Goal: Information Seeking & Learning: Compare options

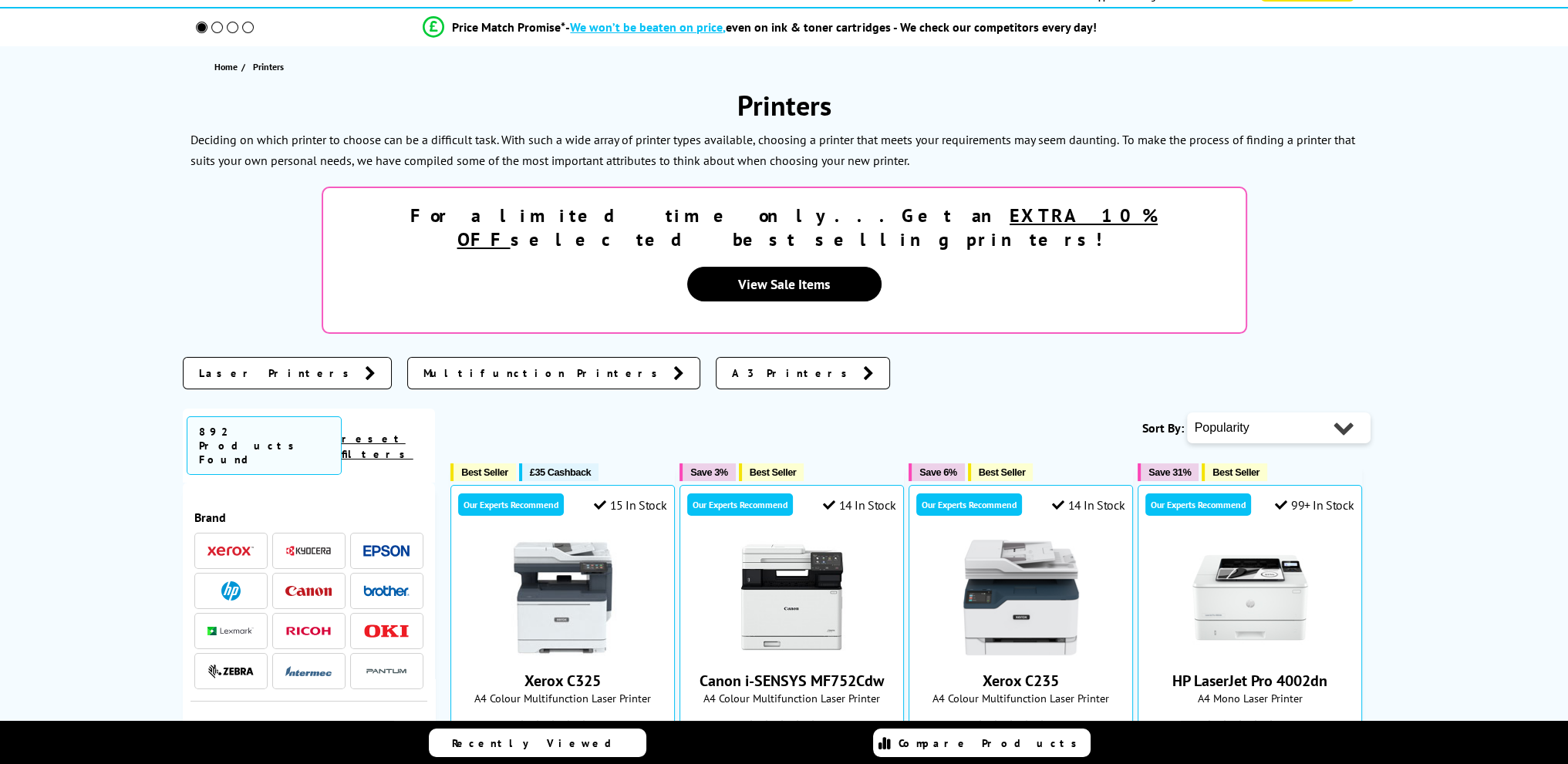
scroll to position [231, 0]
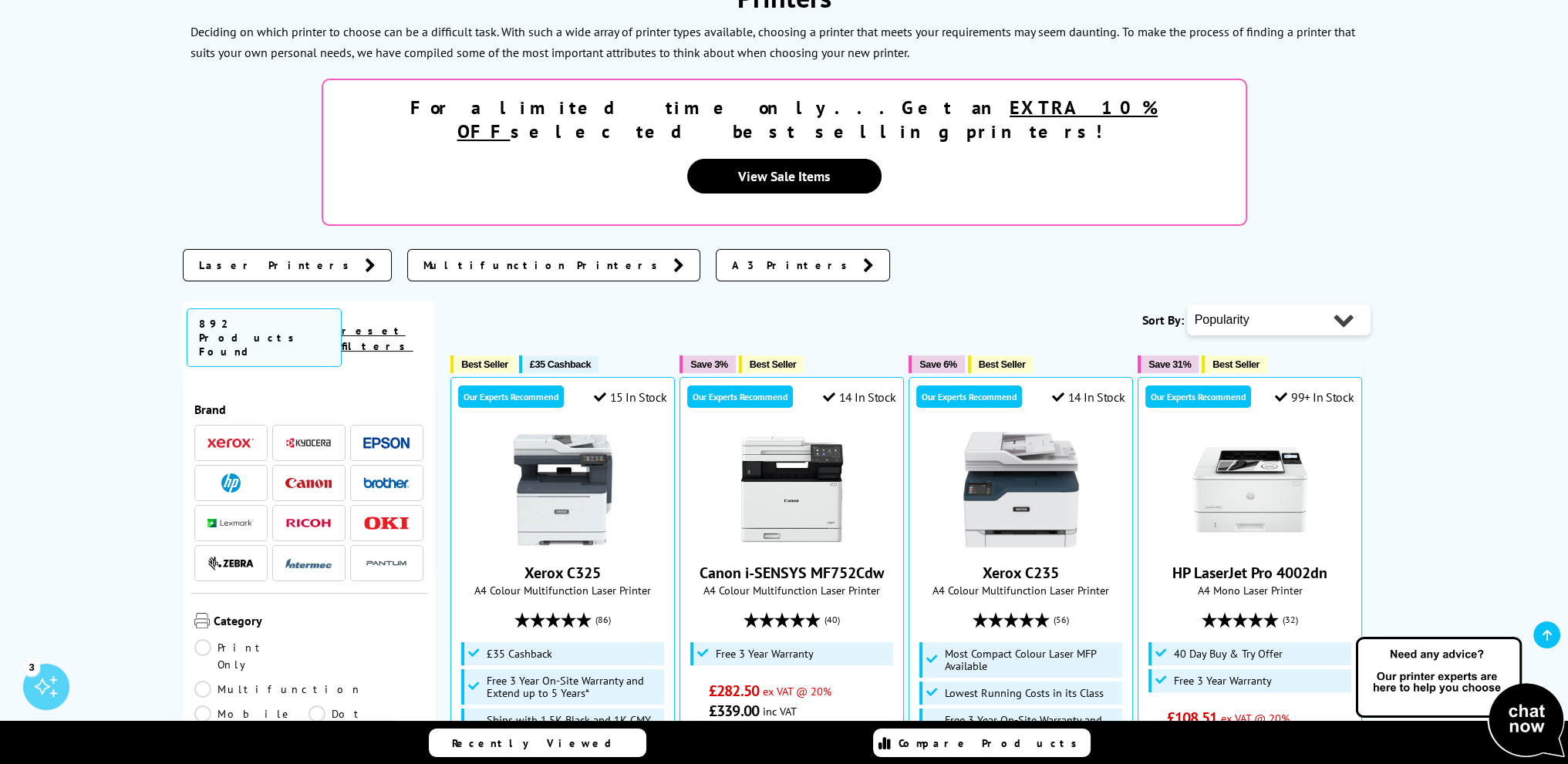
click at [281, 249] on link "Laser Printers" at bounding box center [287, 266] width 209 height 33
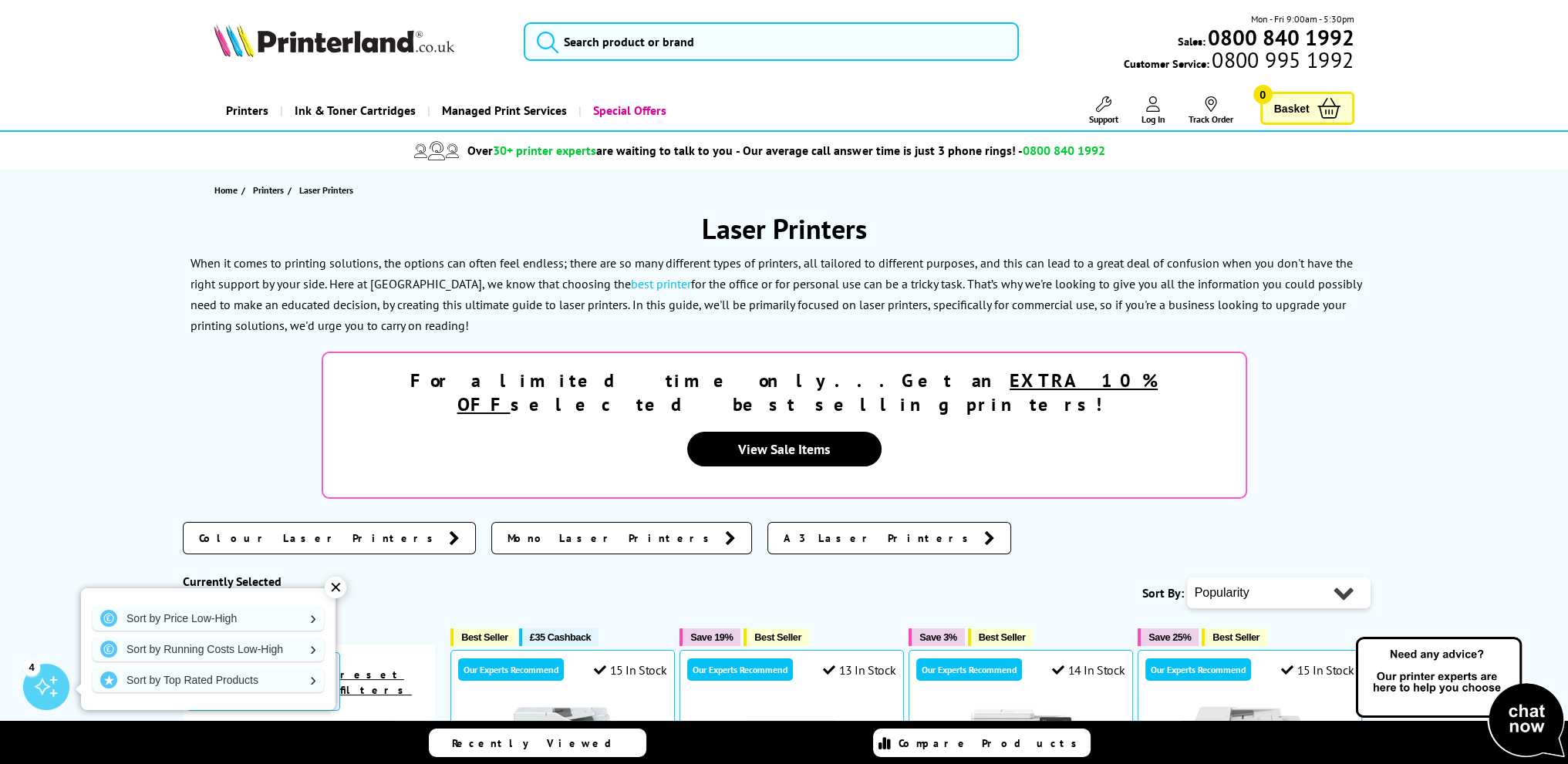
click at [575, 52] on input "search" at bounding box center [771, 42] width 495 height 39
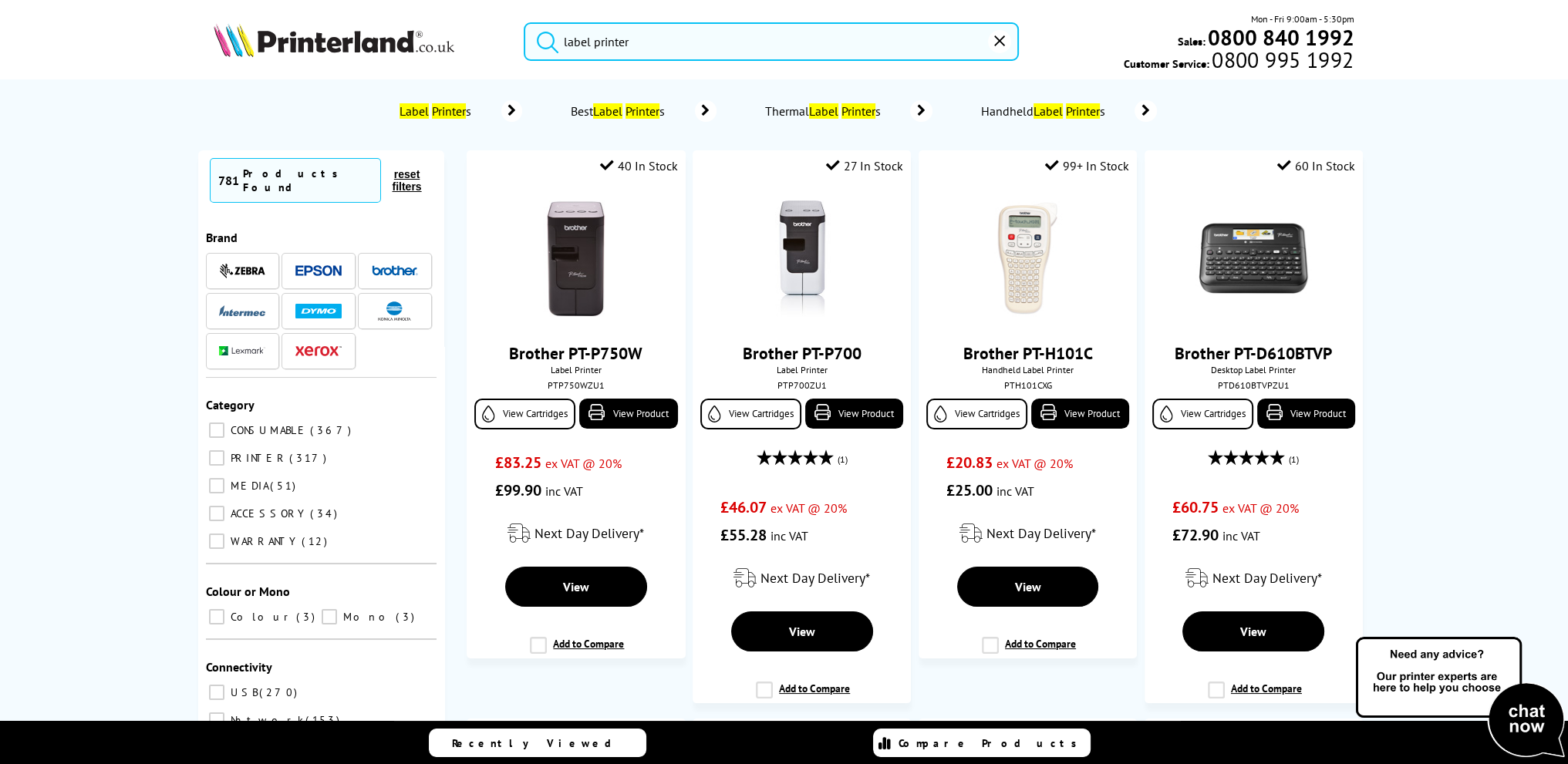
type input "label printer"
click at [525, 22] on button "submit" at bounding box center [544, 39] width 39 height 34
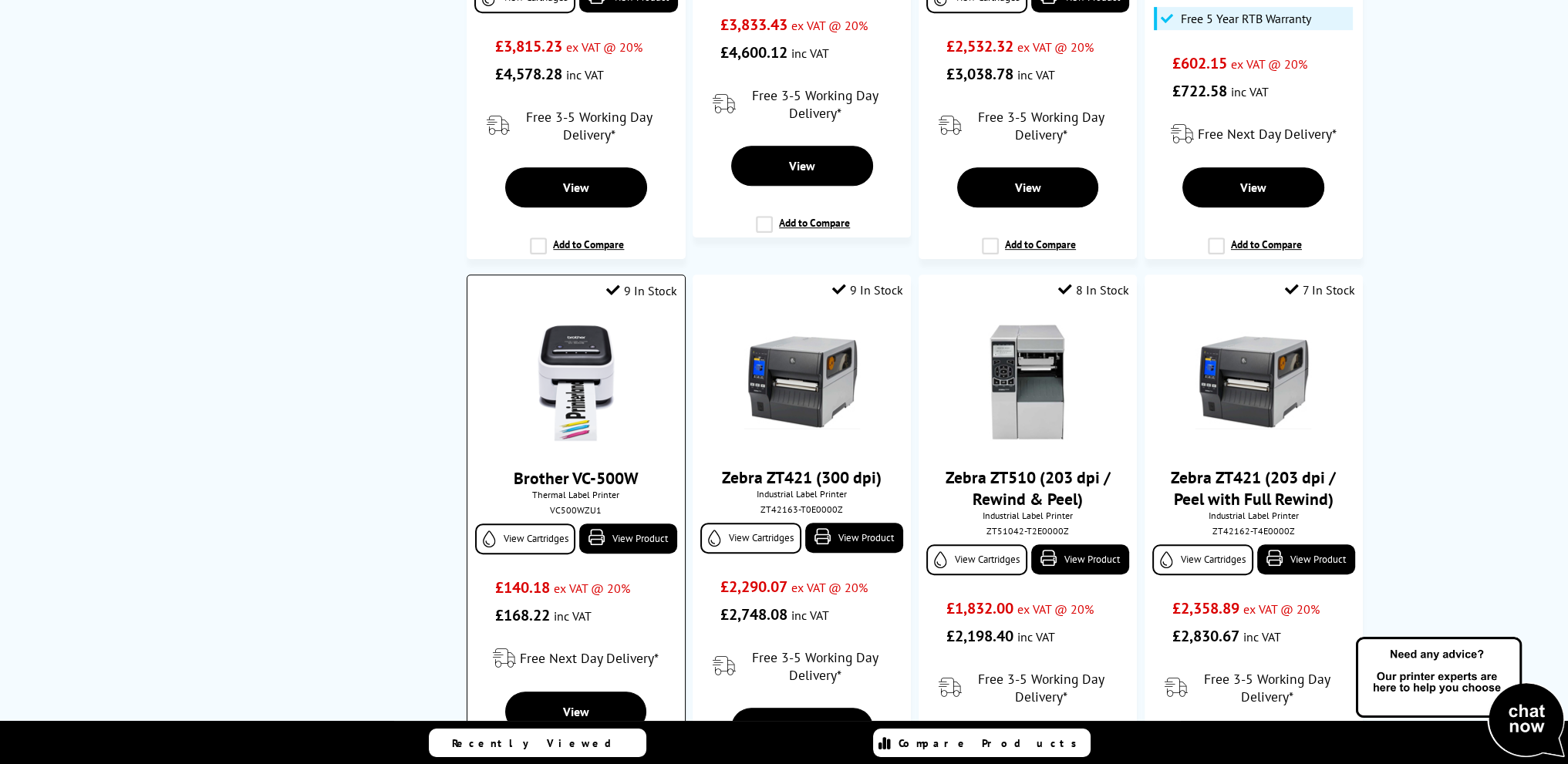
scroll to position [1003, 0]
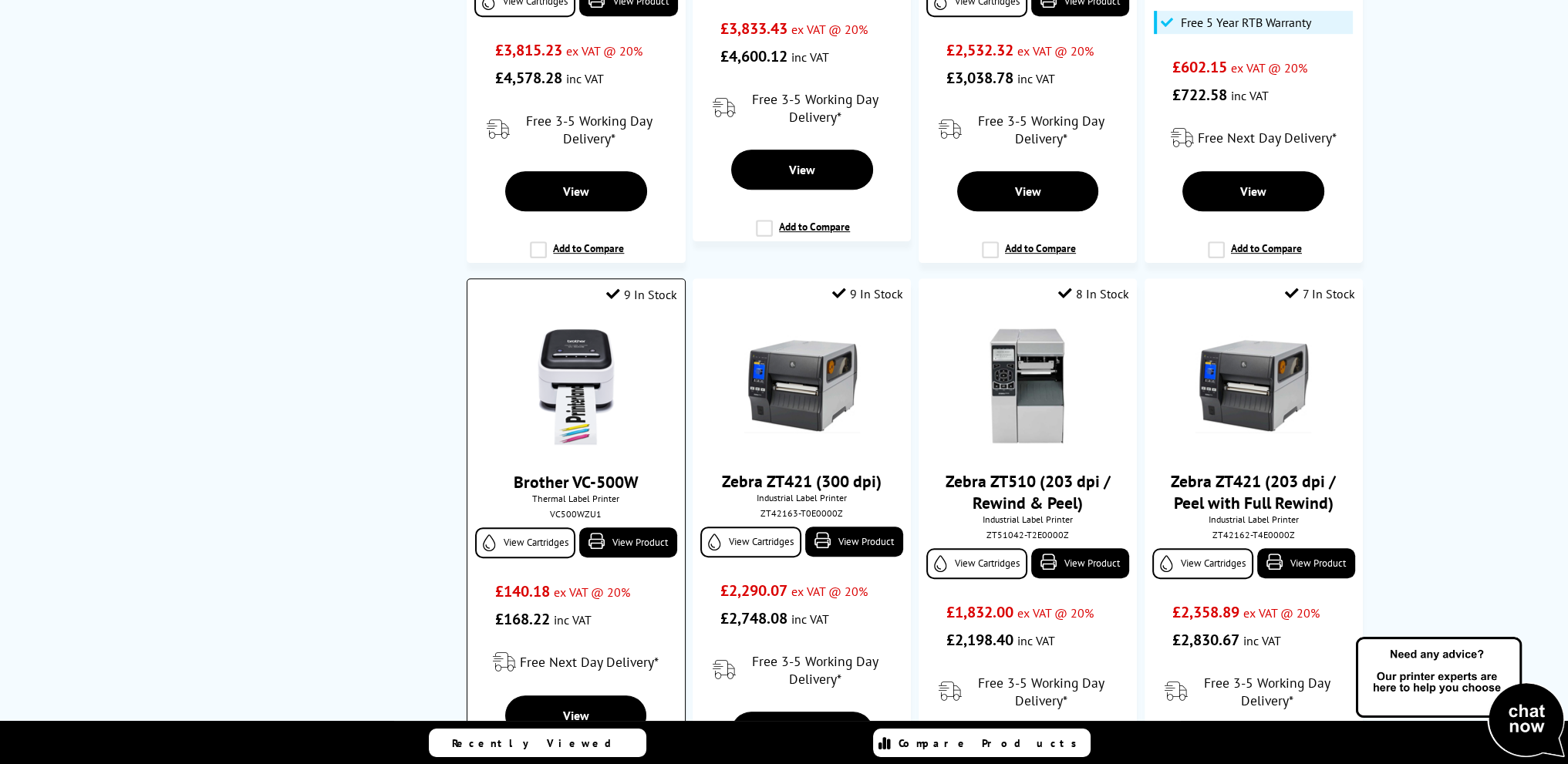
click at [583, 381] on img at bounding box center [576, 387] width 116 height 116
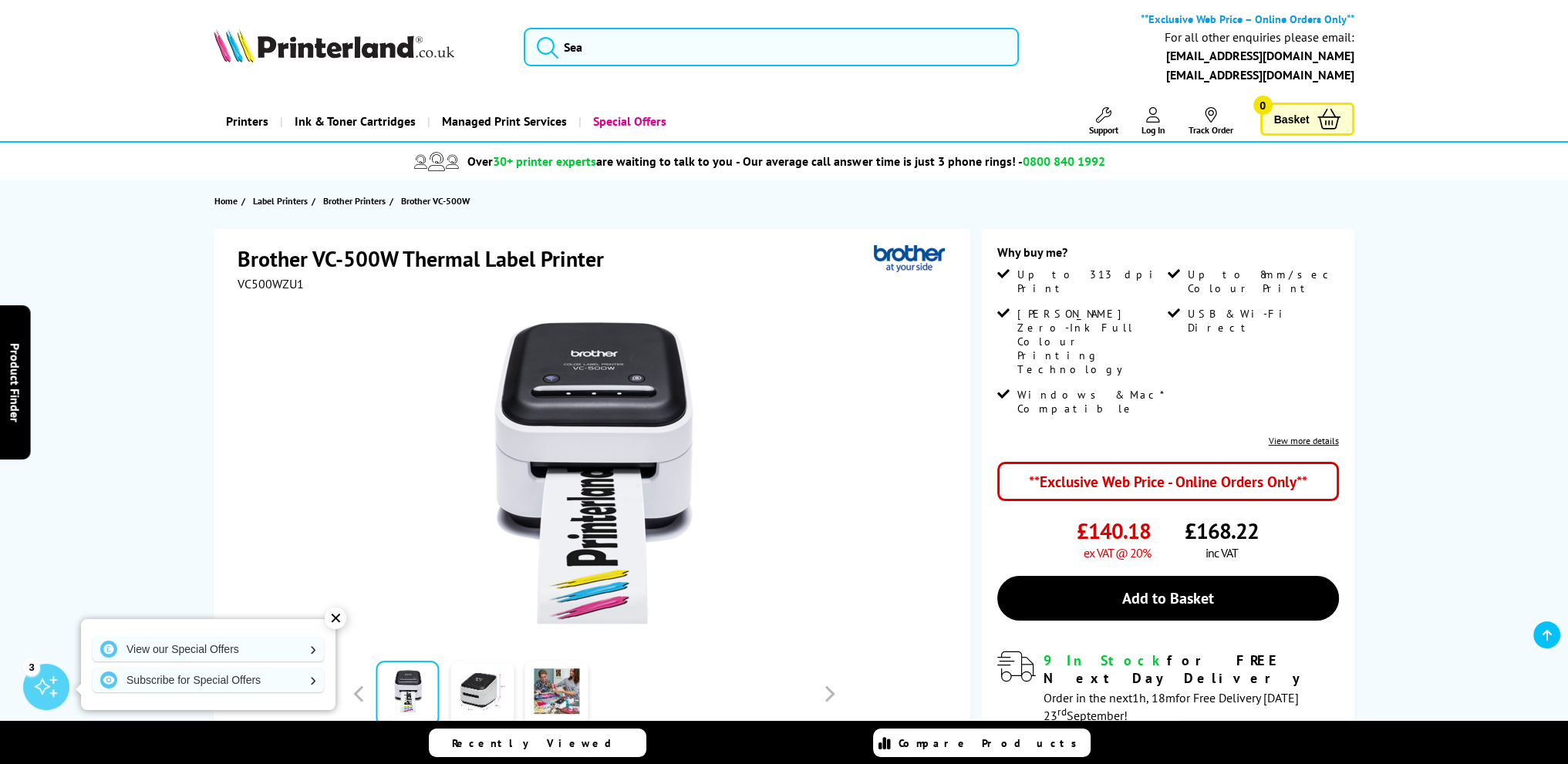
scroll to position [155, 0]
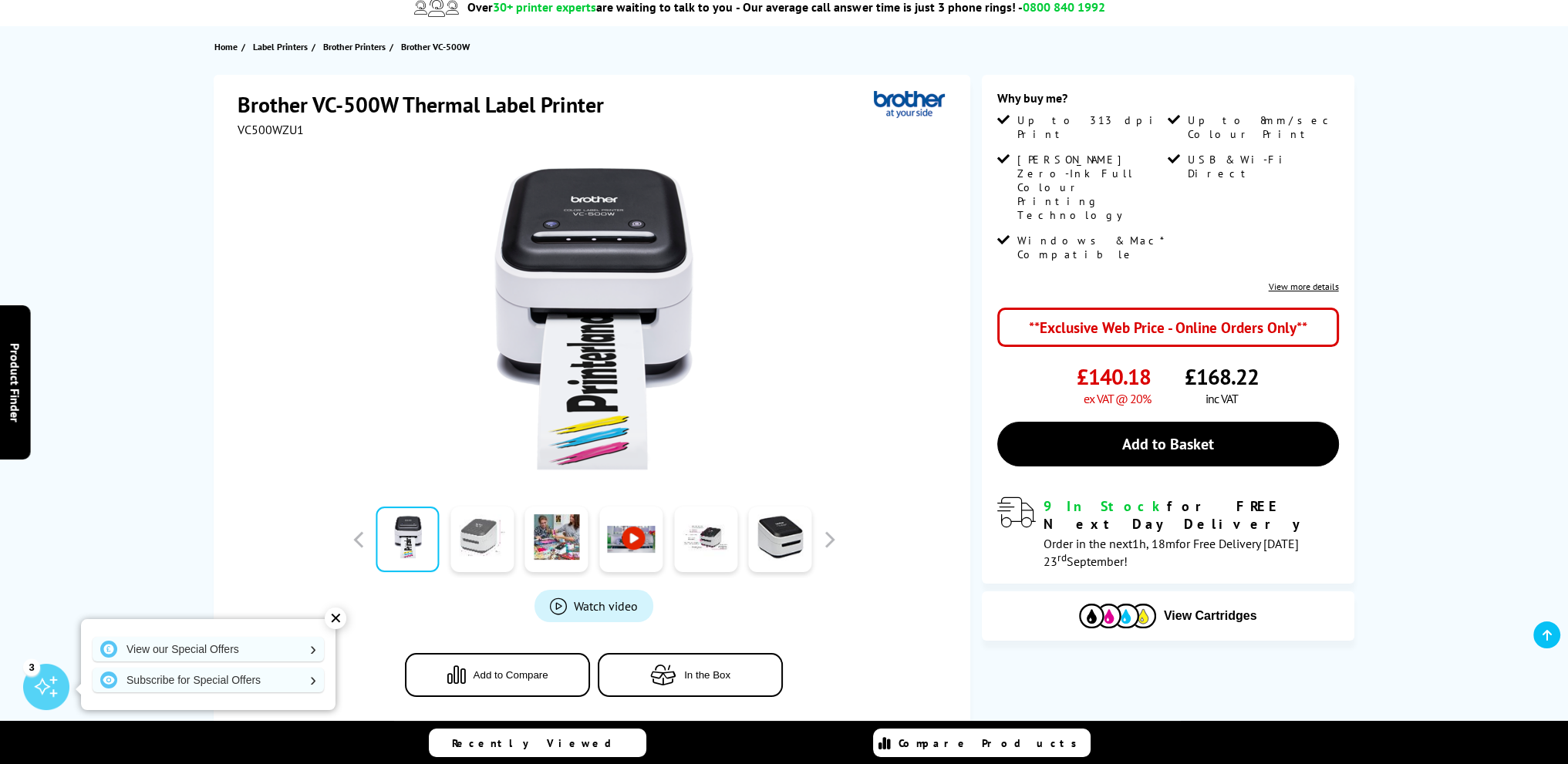
click at [483, 539] on link at bounding box center [481, 539] width 63 height 66
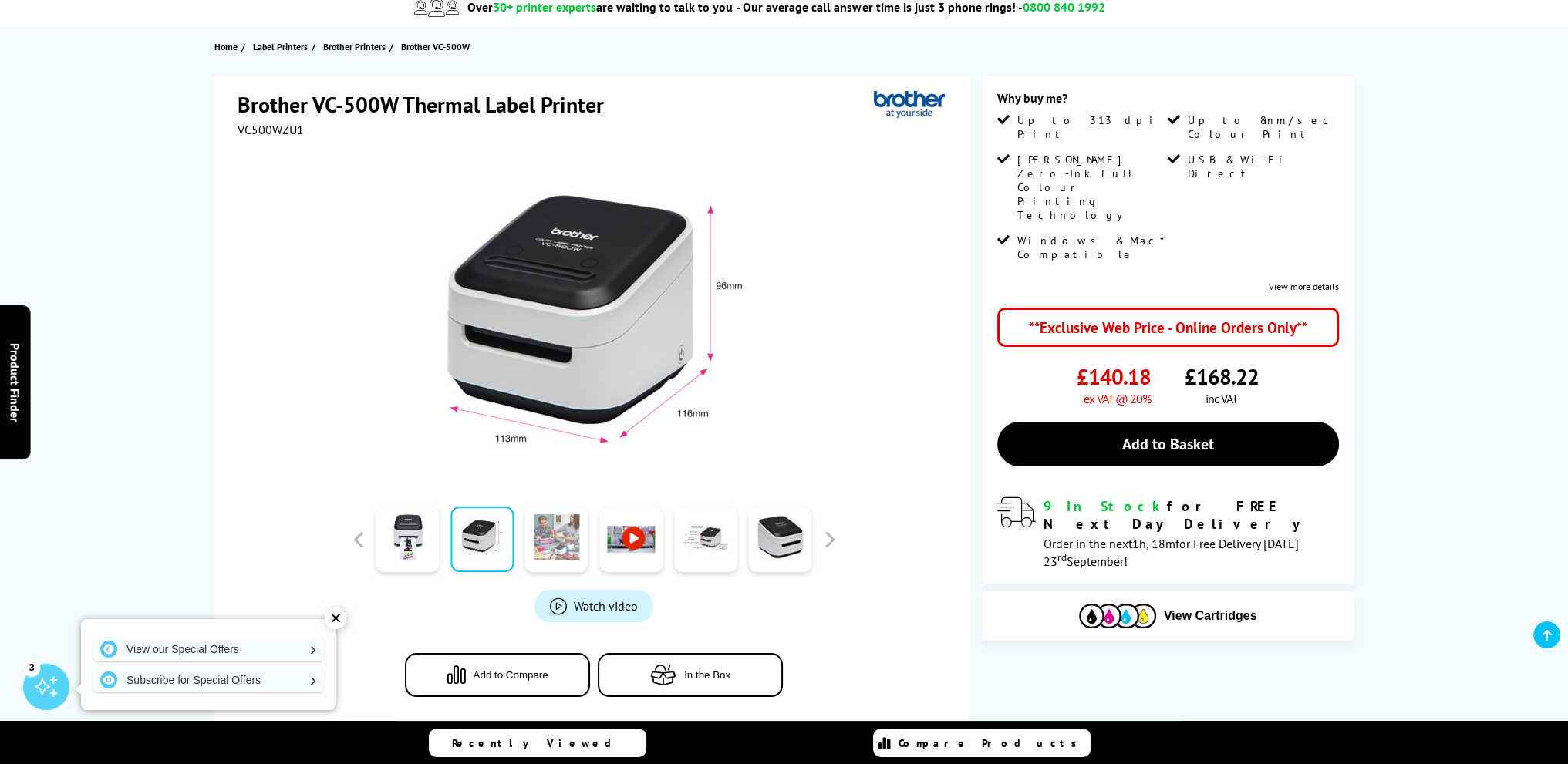
click at [571, 527] on link at bounding box center [556, 539] width 63 height 66
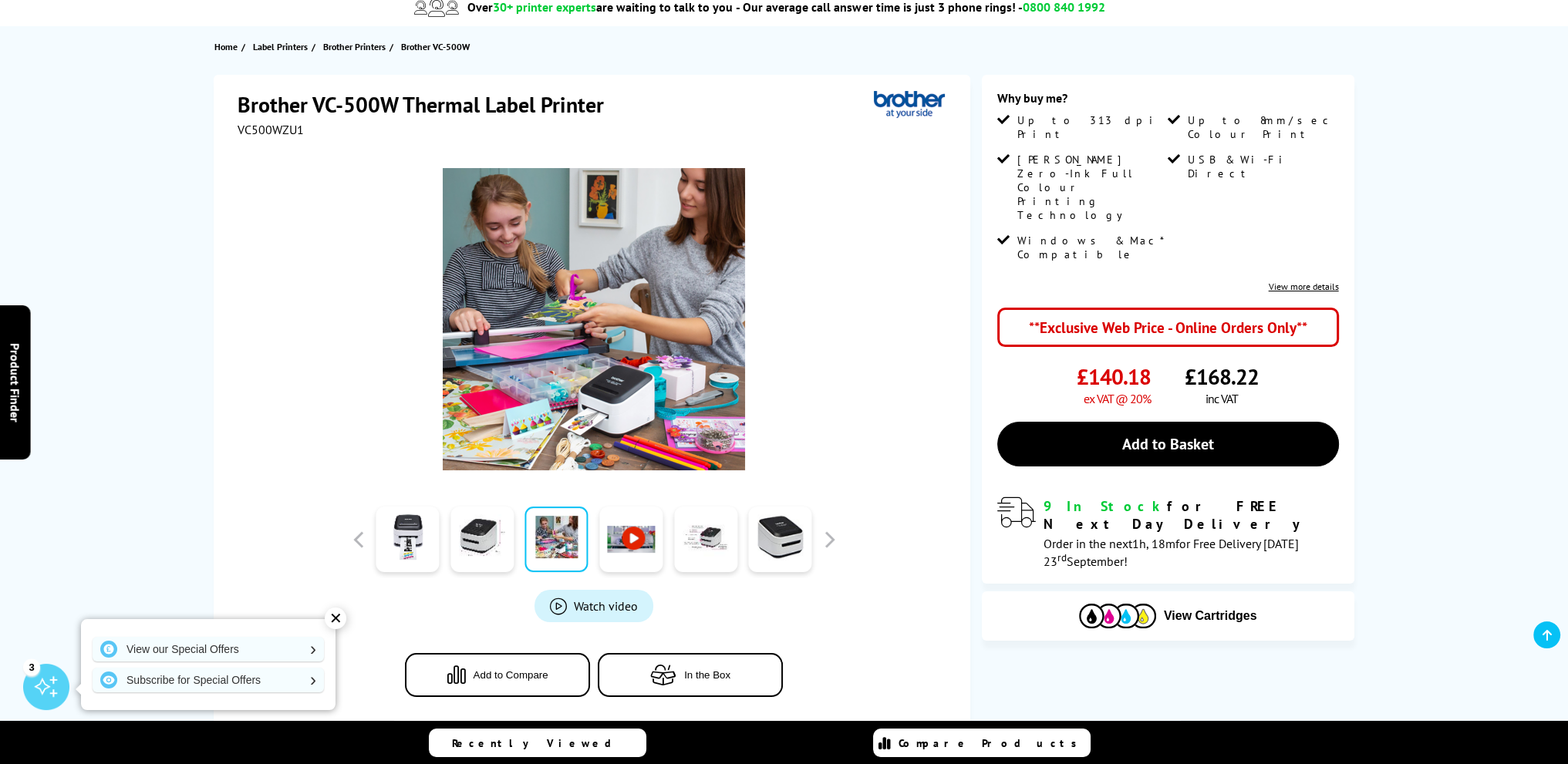
click at [654, 533] on link at bounding box center [630, 539] width 63 height 66
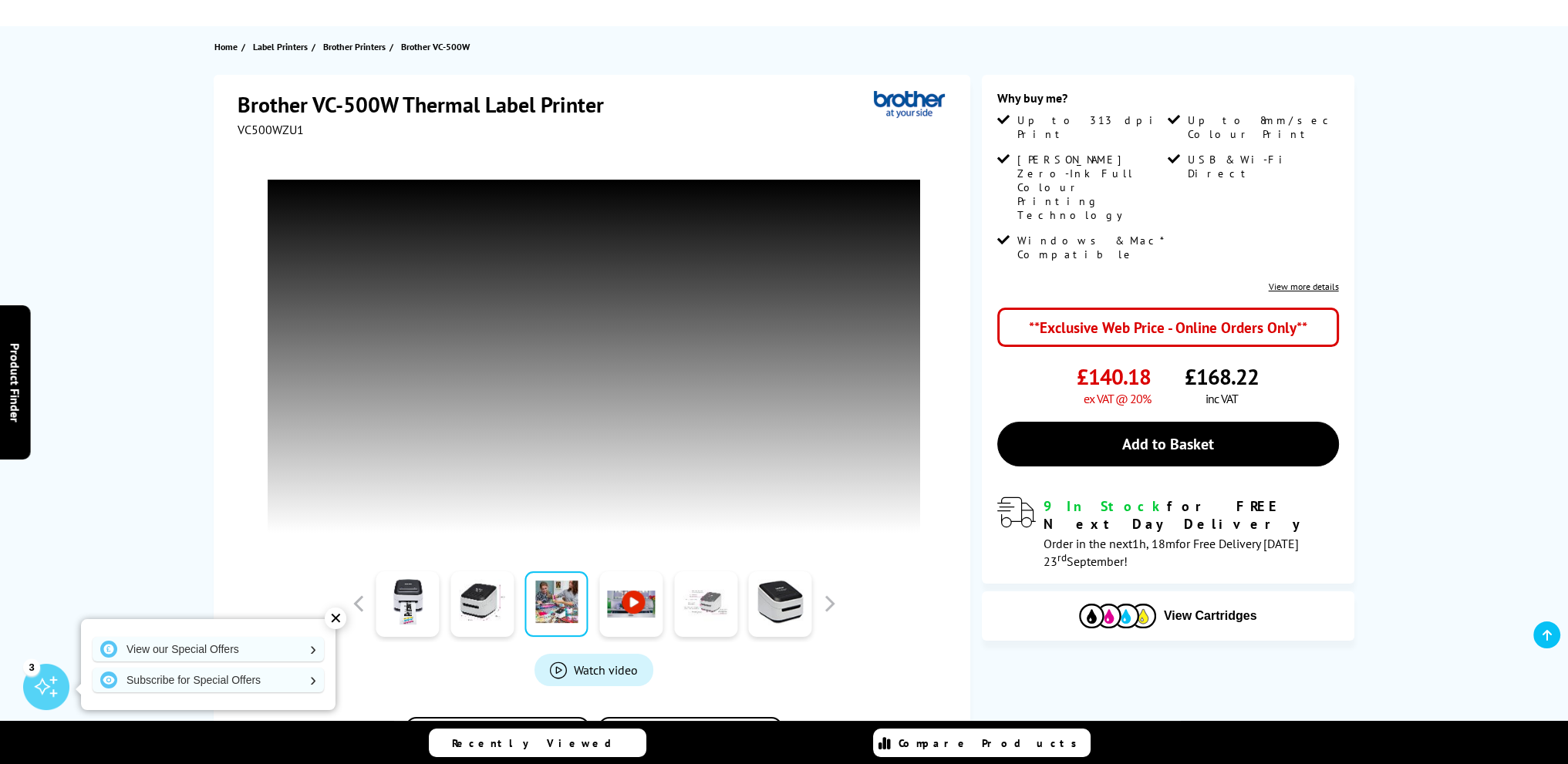
click at [709, 614] on link at bounding box center [705, 604] width 63 height 66
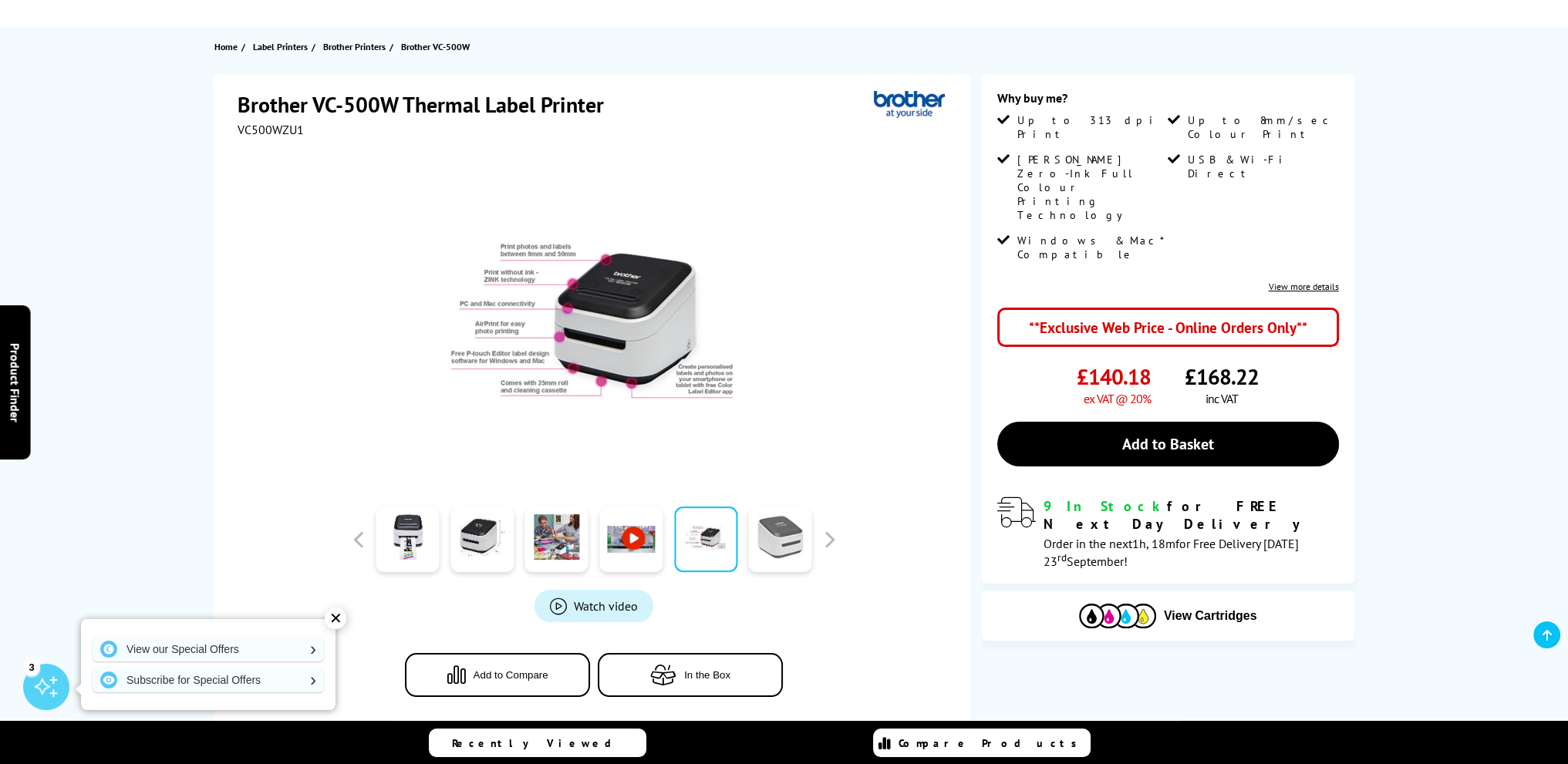
click at [778, 545] on link at bounding box center [780, 539] width 63 height 66
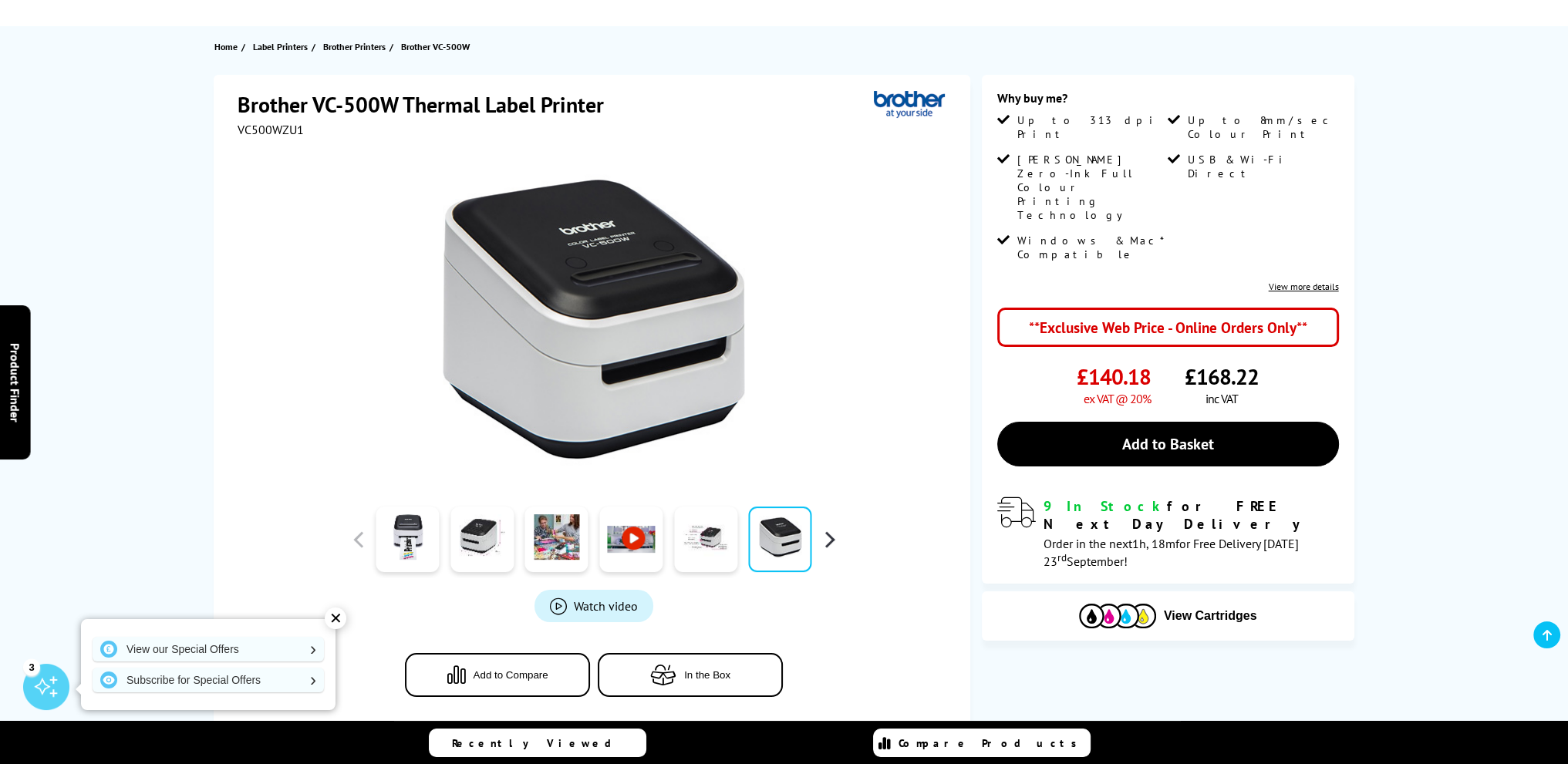
click at [835, 539] on button "button" at bounding box center [829, 540] width 23 height 23
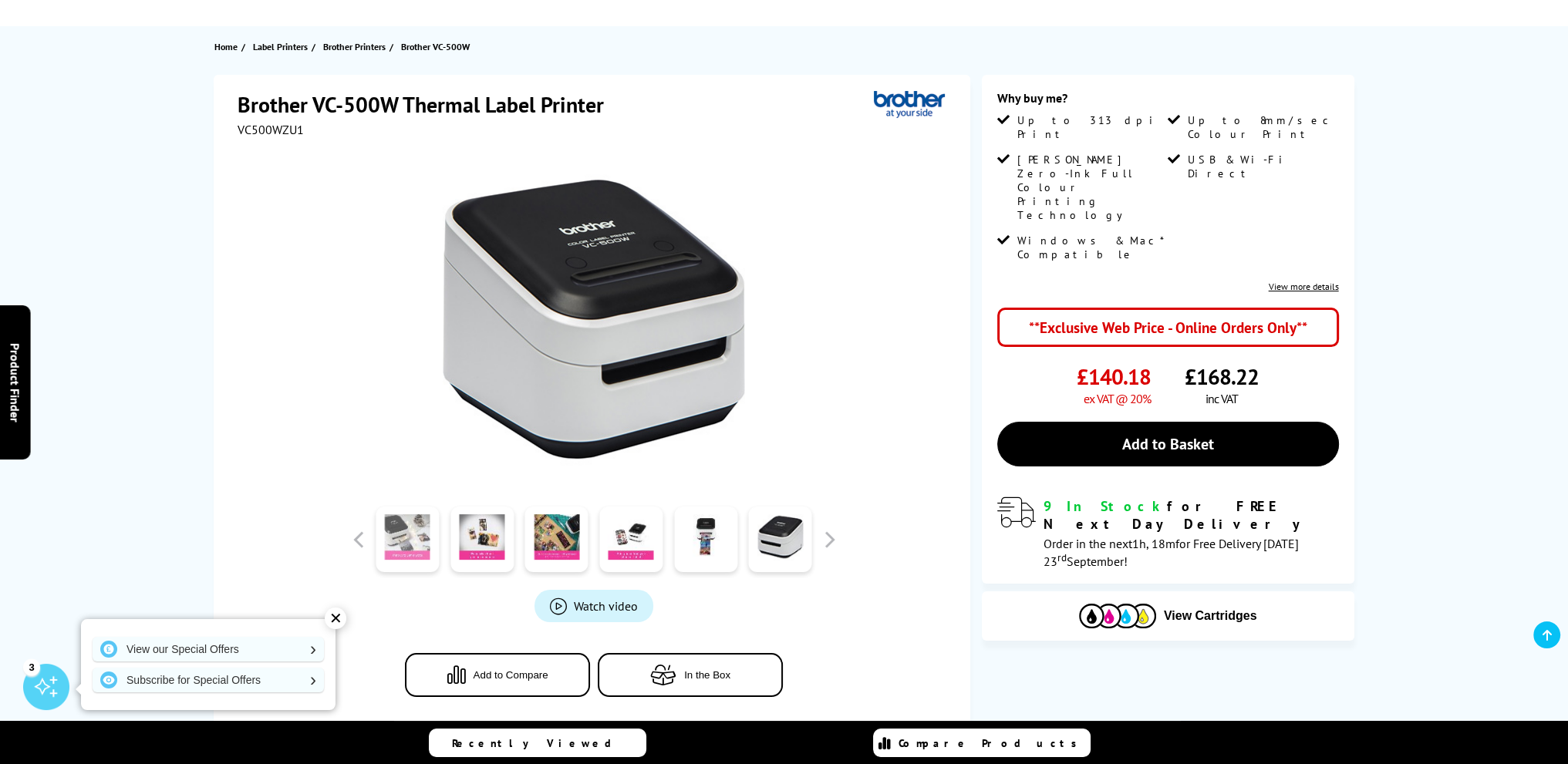
click at [407, 543] on link at bounding box center [407, 539] width 63 height 66
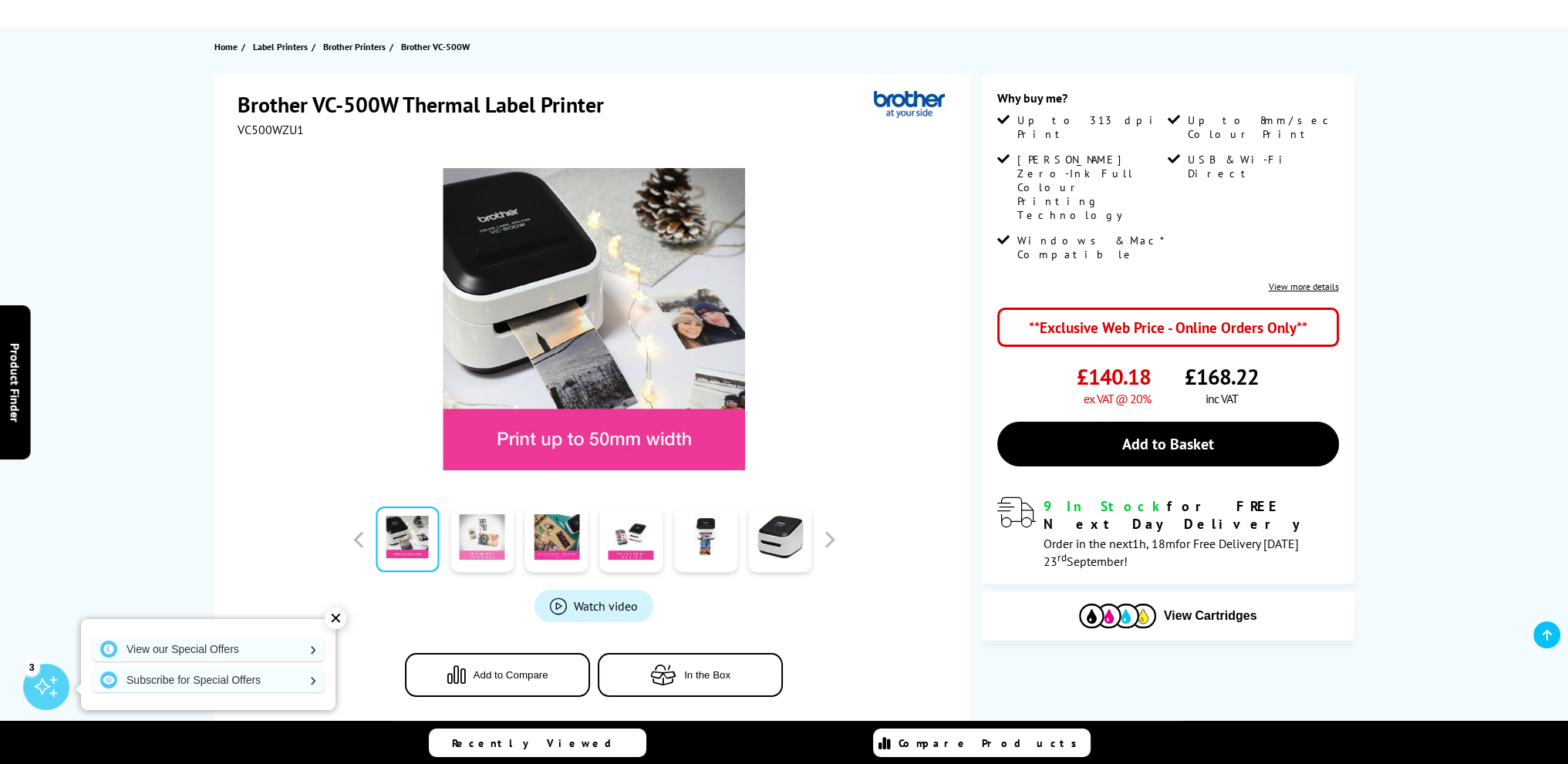
click at [483, 539] on link at bounding box center [481, 539] width 63 height 66
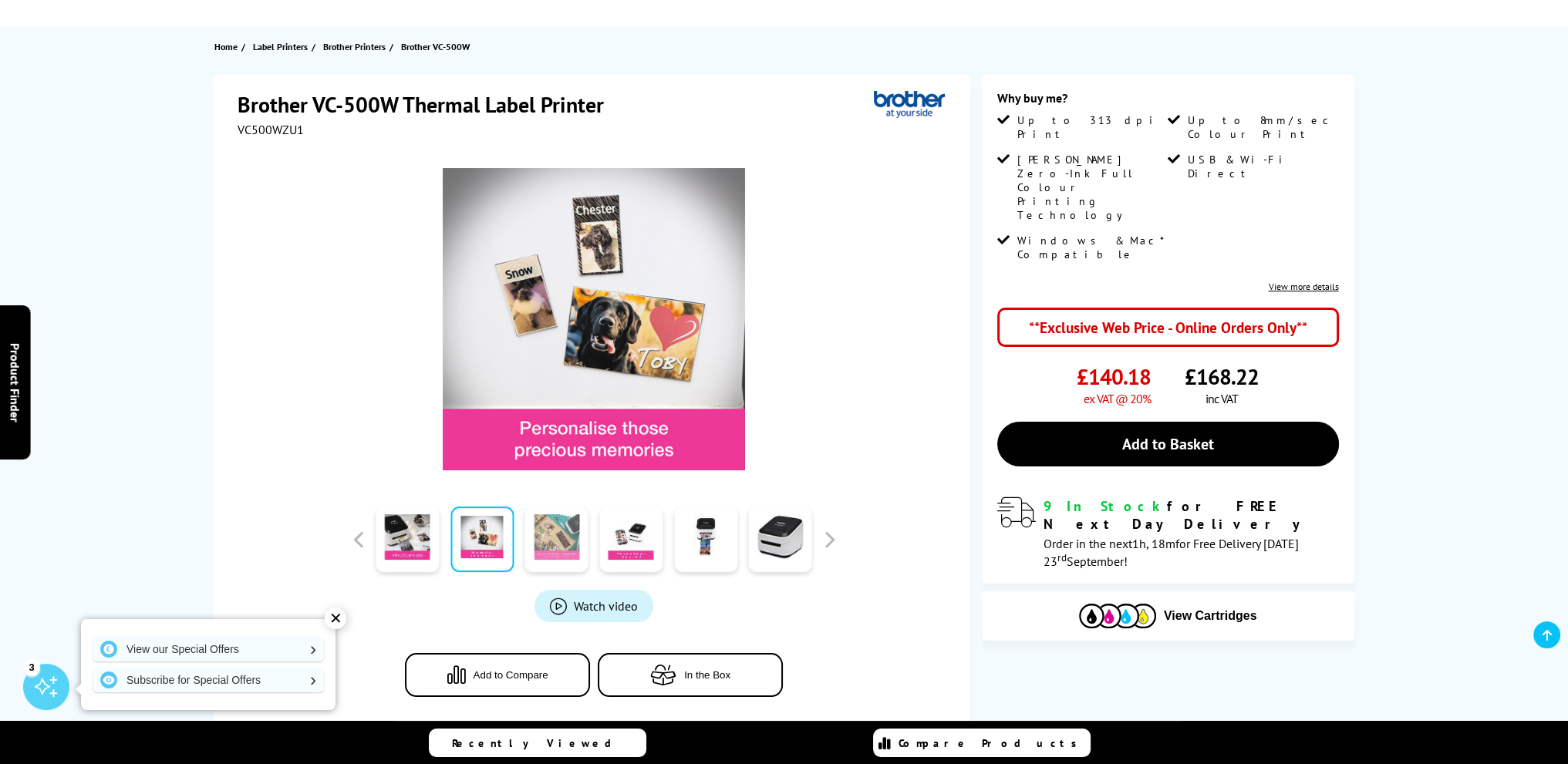
click at [571, 538] on link at bounding box center [556, 539] width 63 height 66
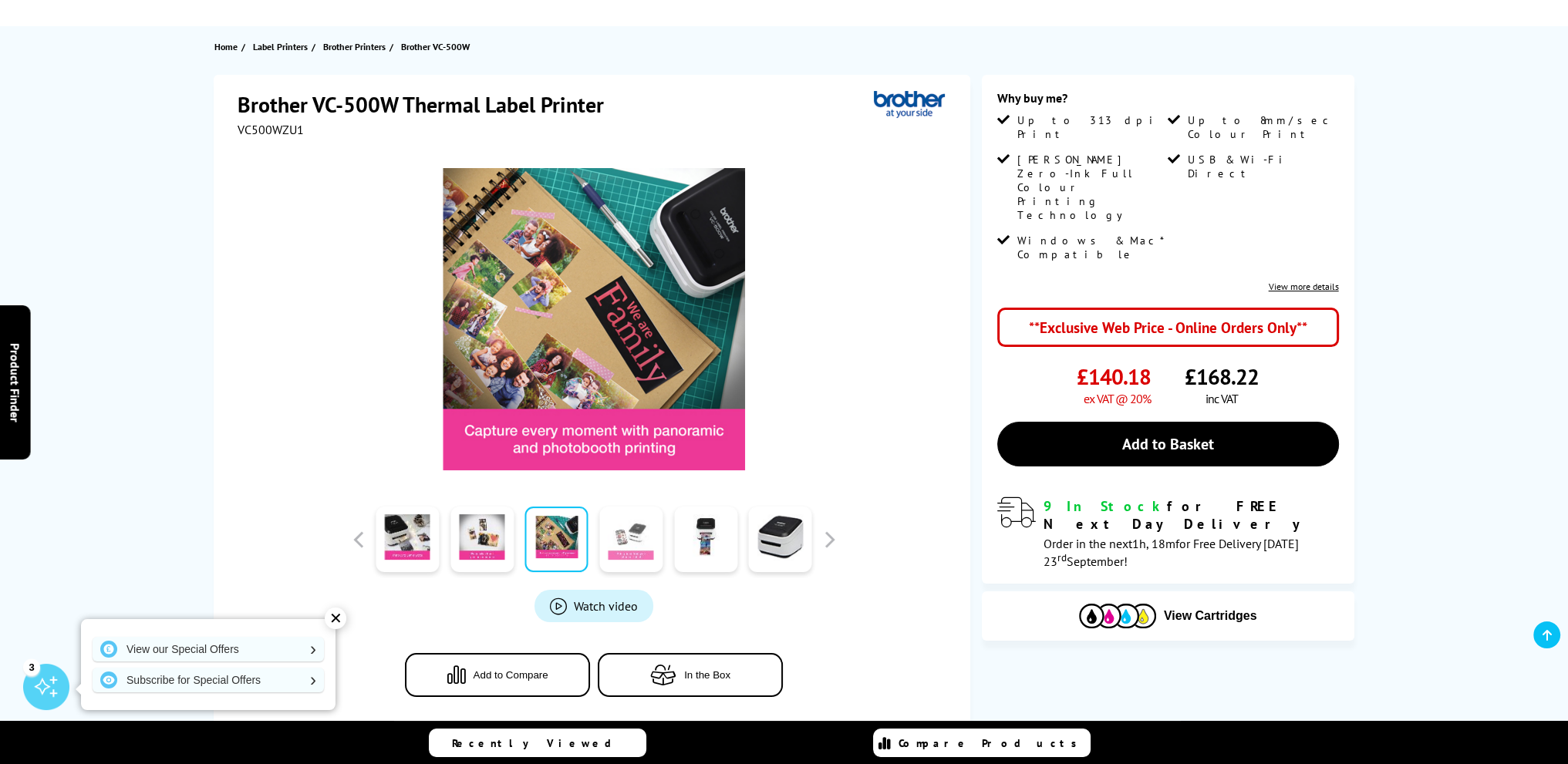
click at [629, 540] on link at bounding box center [630, 539] width 63 height 66
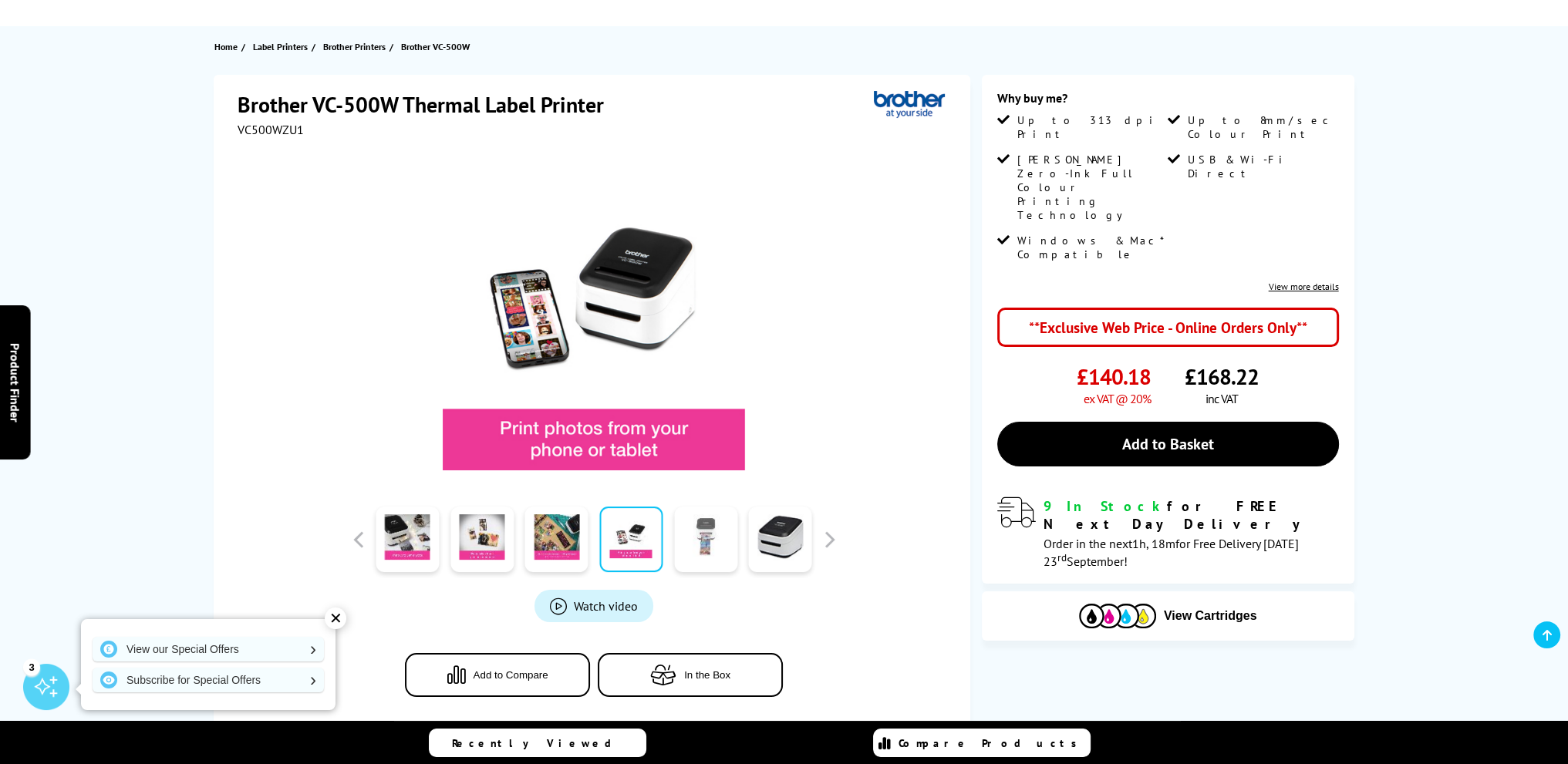
click at [719, 534] on link at bounding box center [705, 539] width 63 height 66
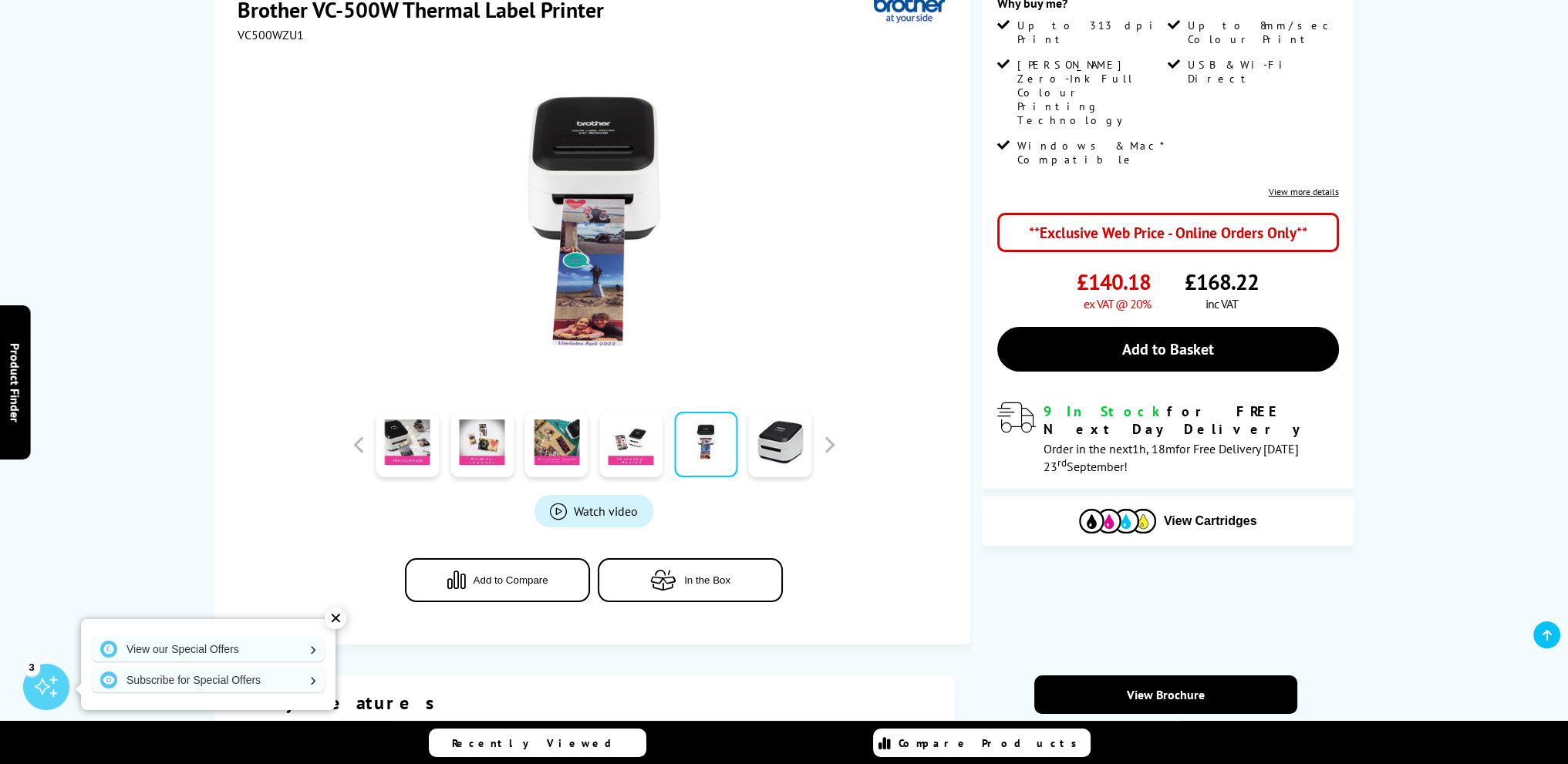
scroll to position [385, 0]
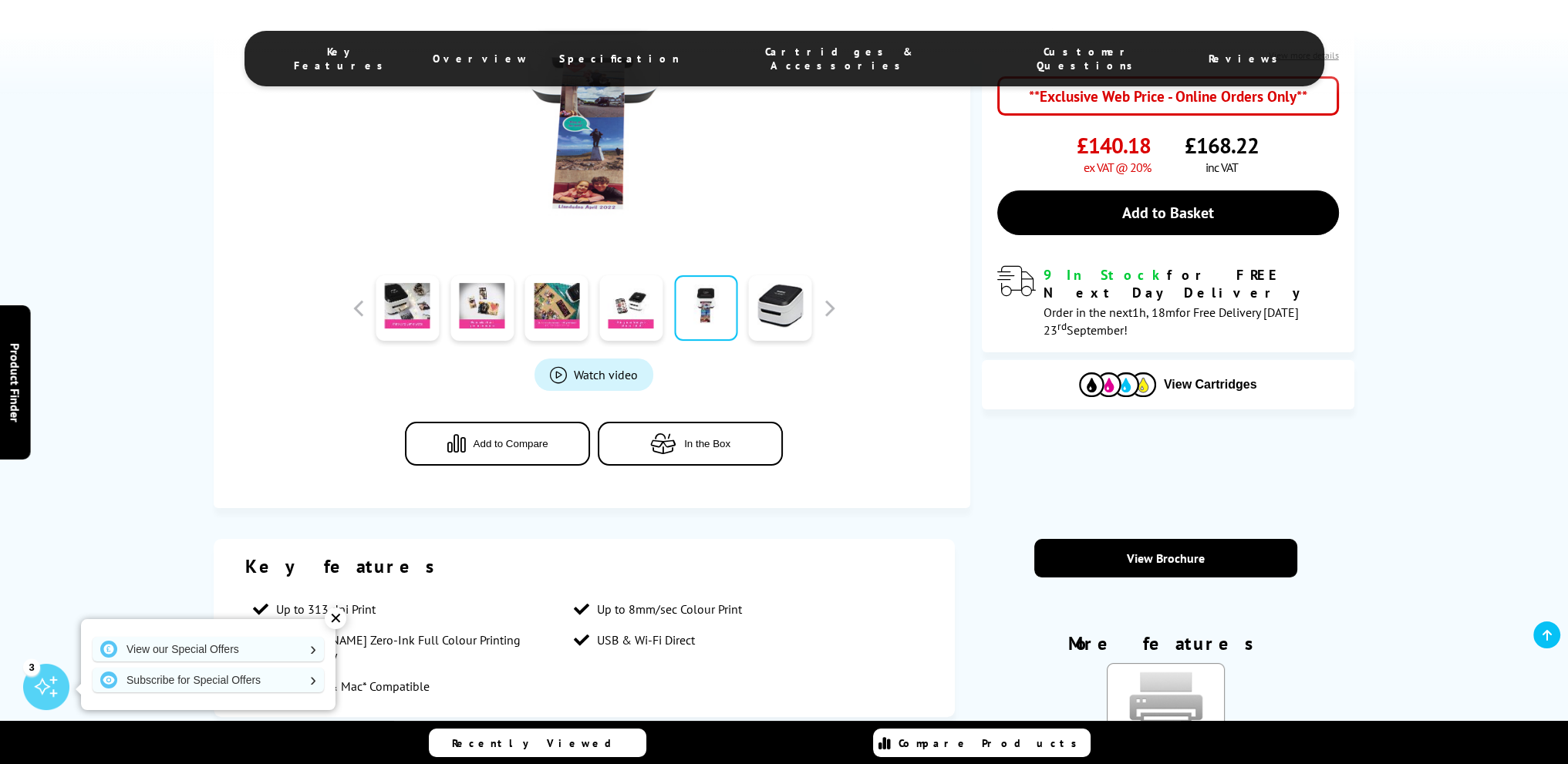
click at [336, 617] on div "✕" at bounding box center [335, 618] width 21 height 21
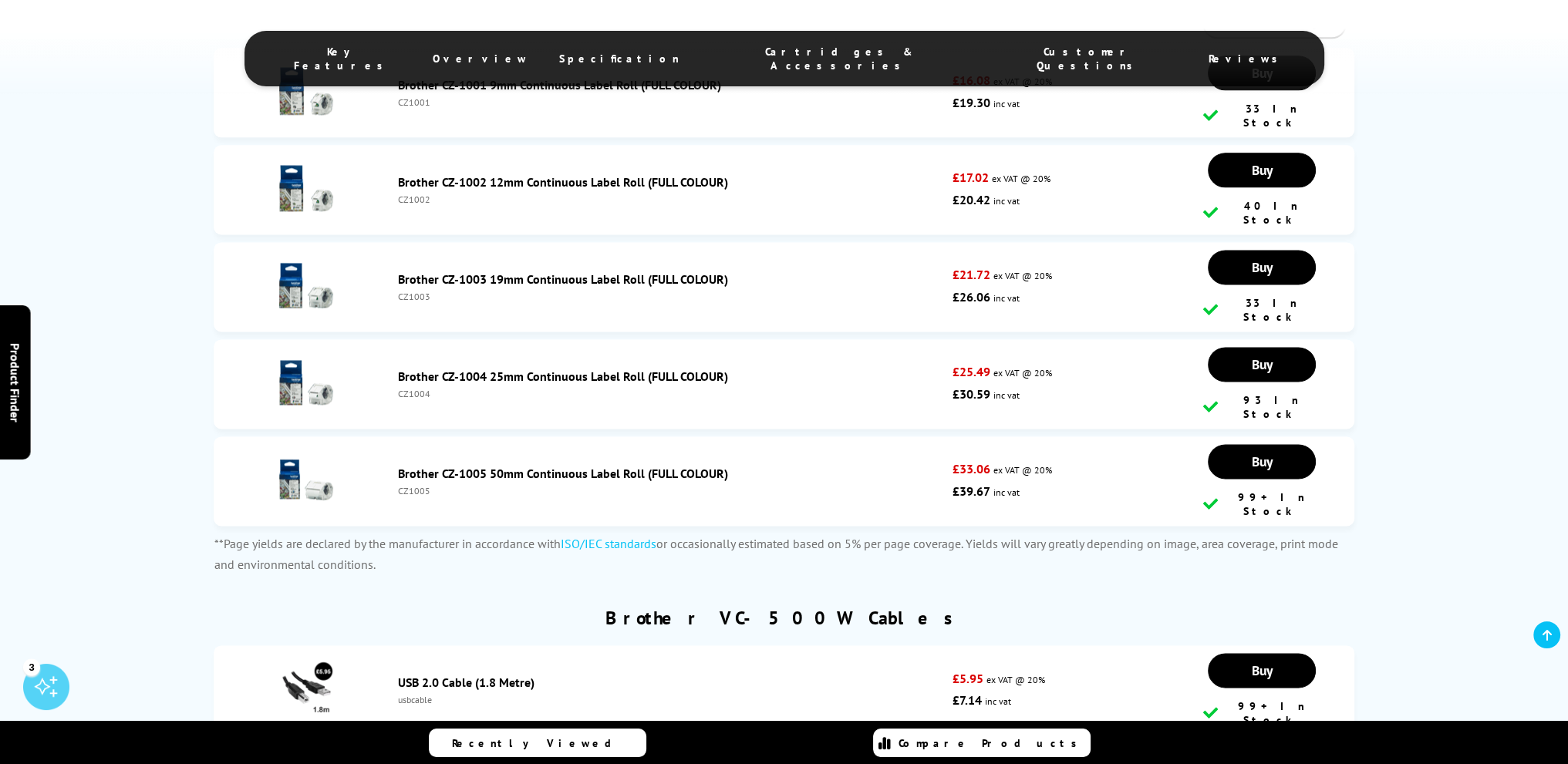
scroll to position [2776, 0]
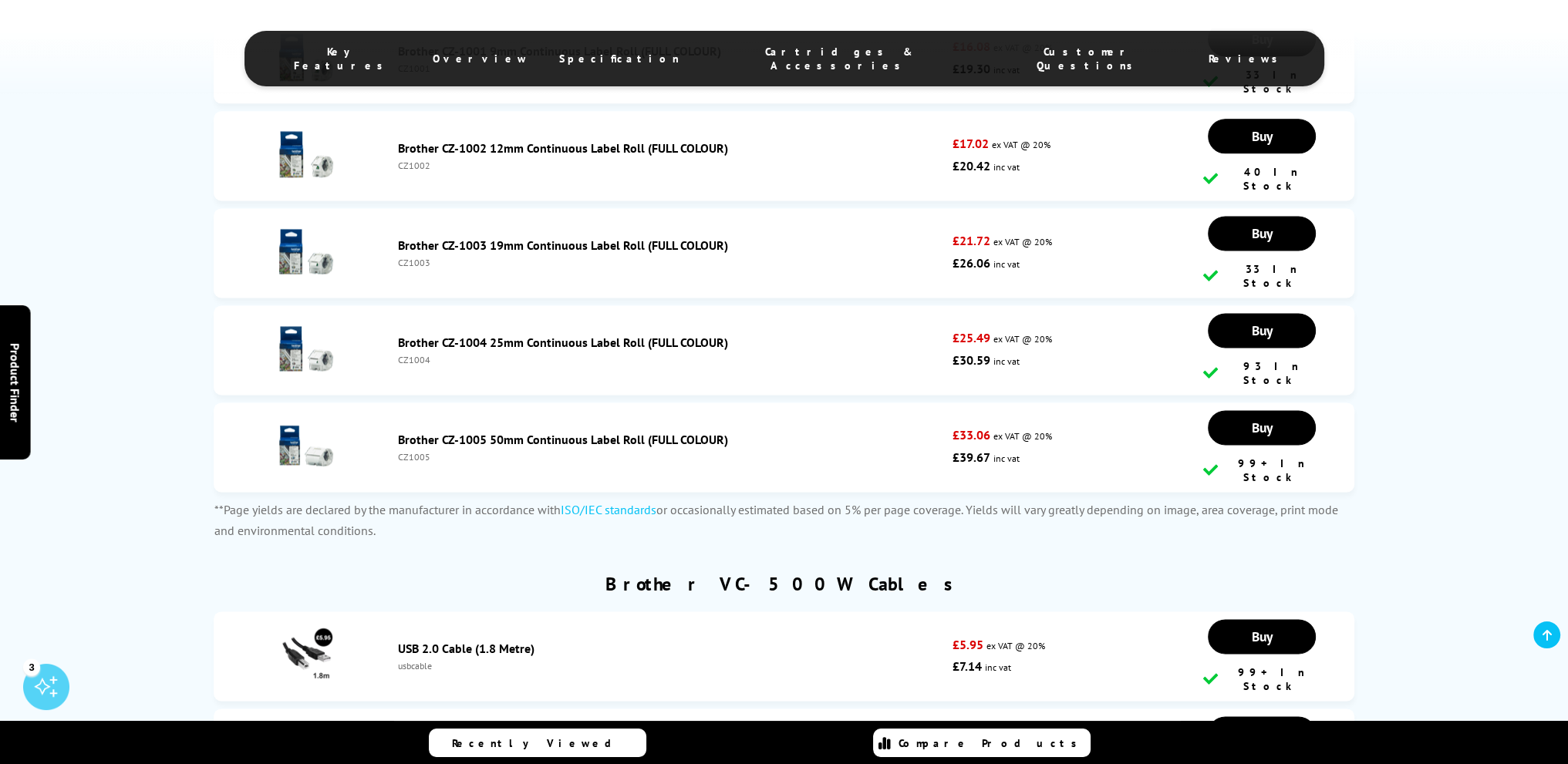
click at [472, 432] on link "Brother CZ-1005 50mm Continuous Label Roll (FULL COLOUR)" at bounding box center [563, 439] width 330 height 15
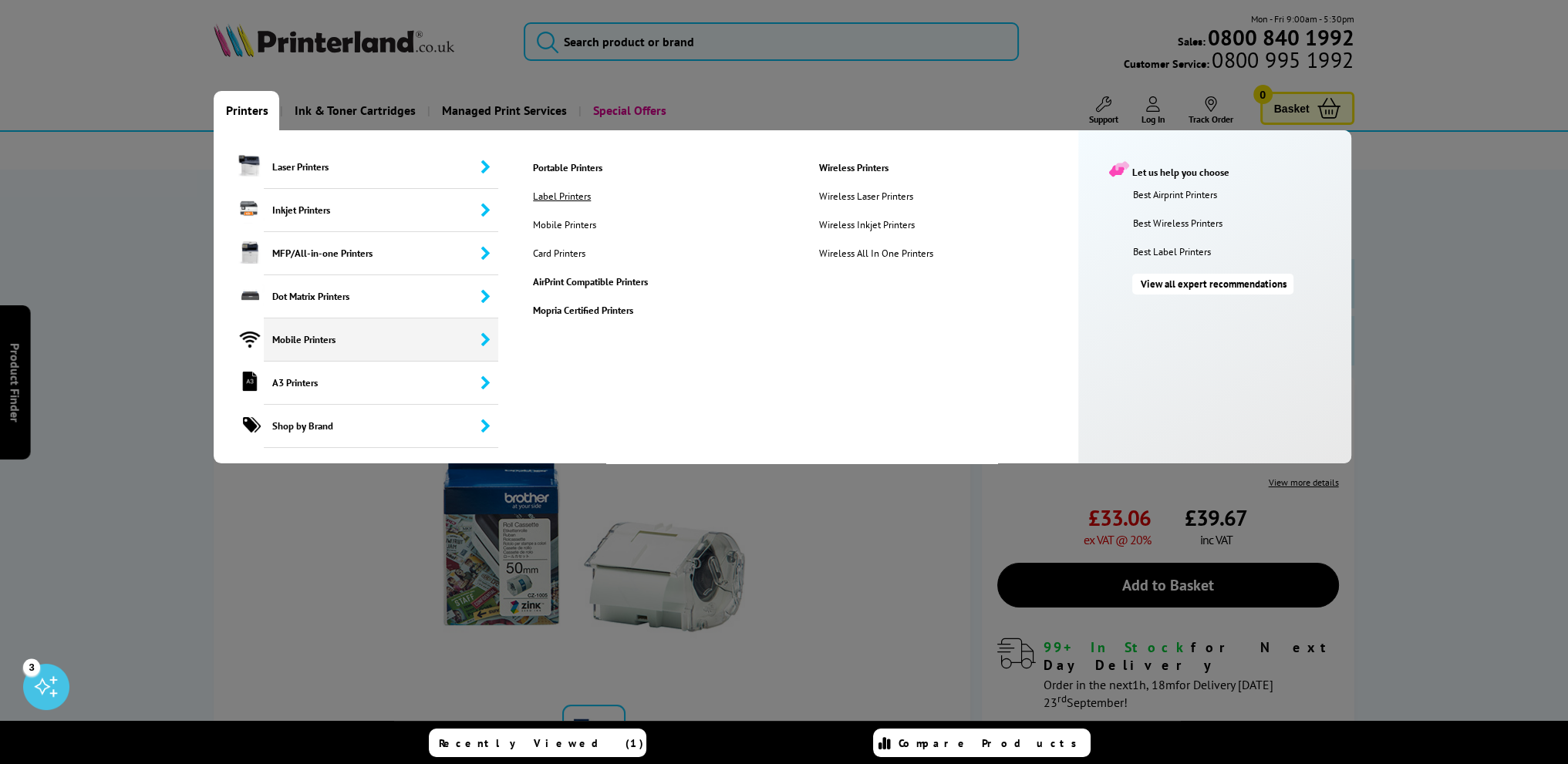
click at [572, 197] on link "Label Printers" at bounding box center [572, 196] width 101 height 14
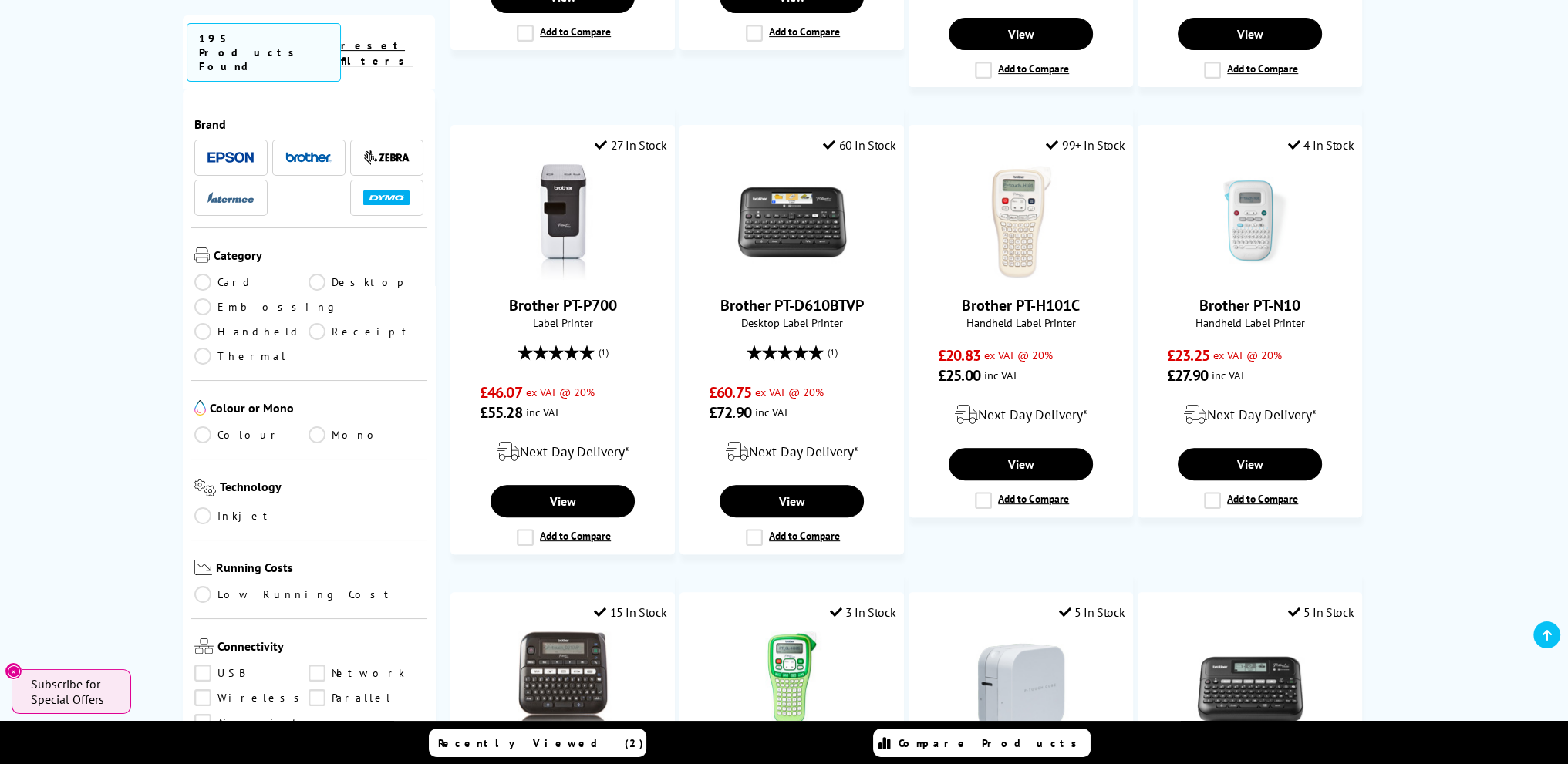
scroll to position [771, 0]
click at [204, 426] on link "Colour" at bounding box center [251, 435] width 115 height 17
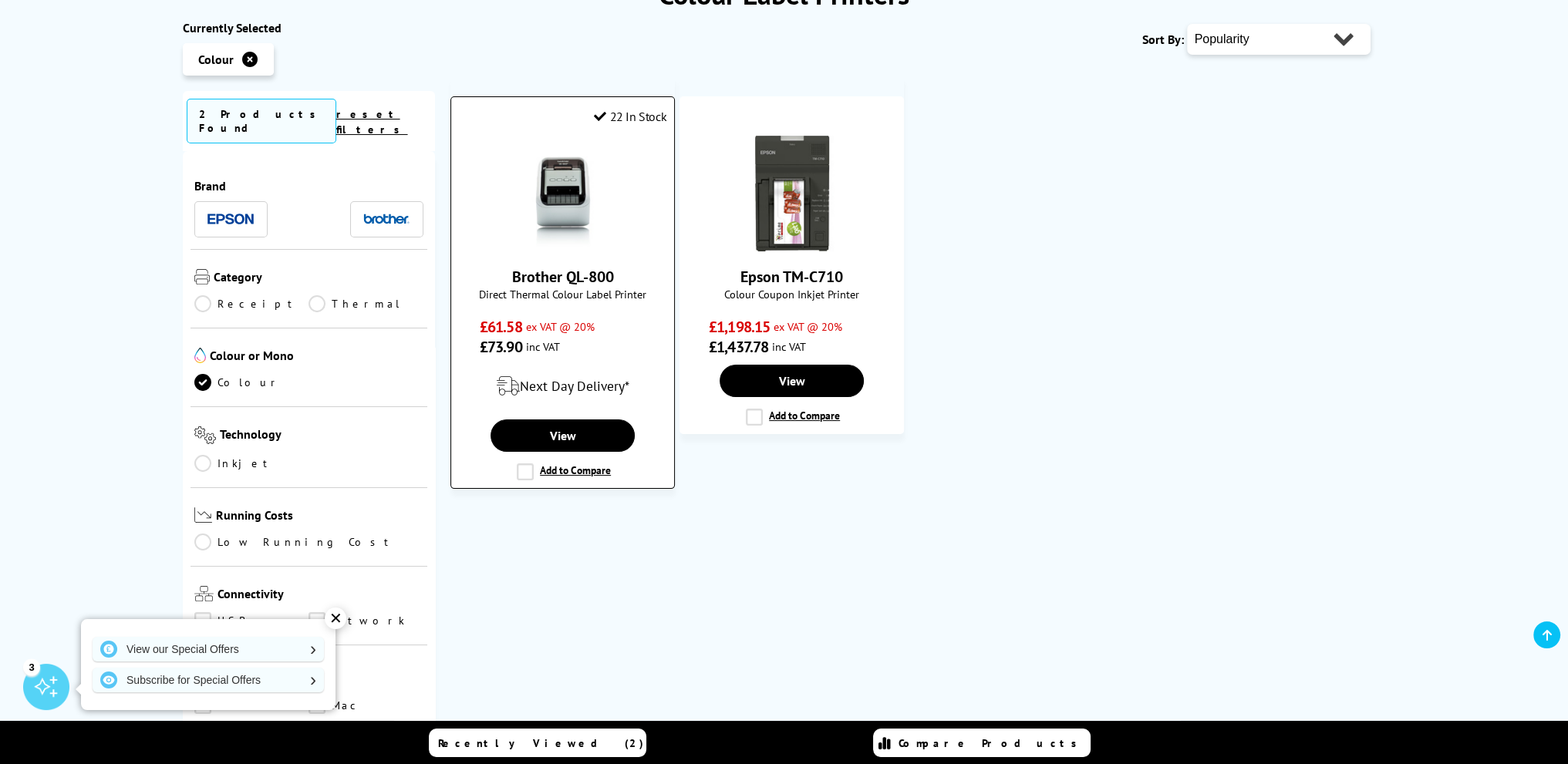
scroll to position [231, 0]
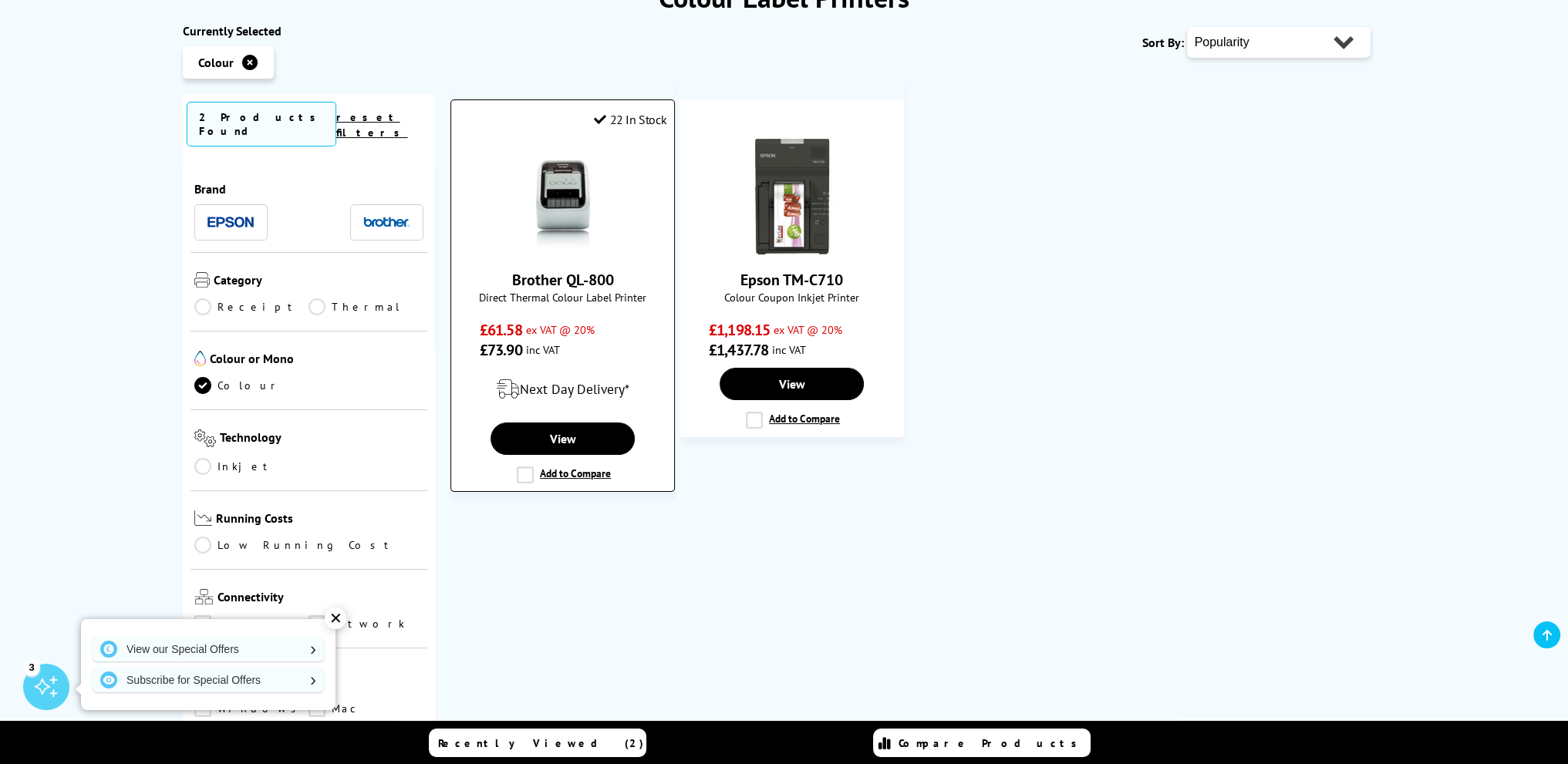
click at [540, 281] on link "Brother QL-800" at bounding box center [562, 279] width 101 height 20
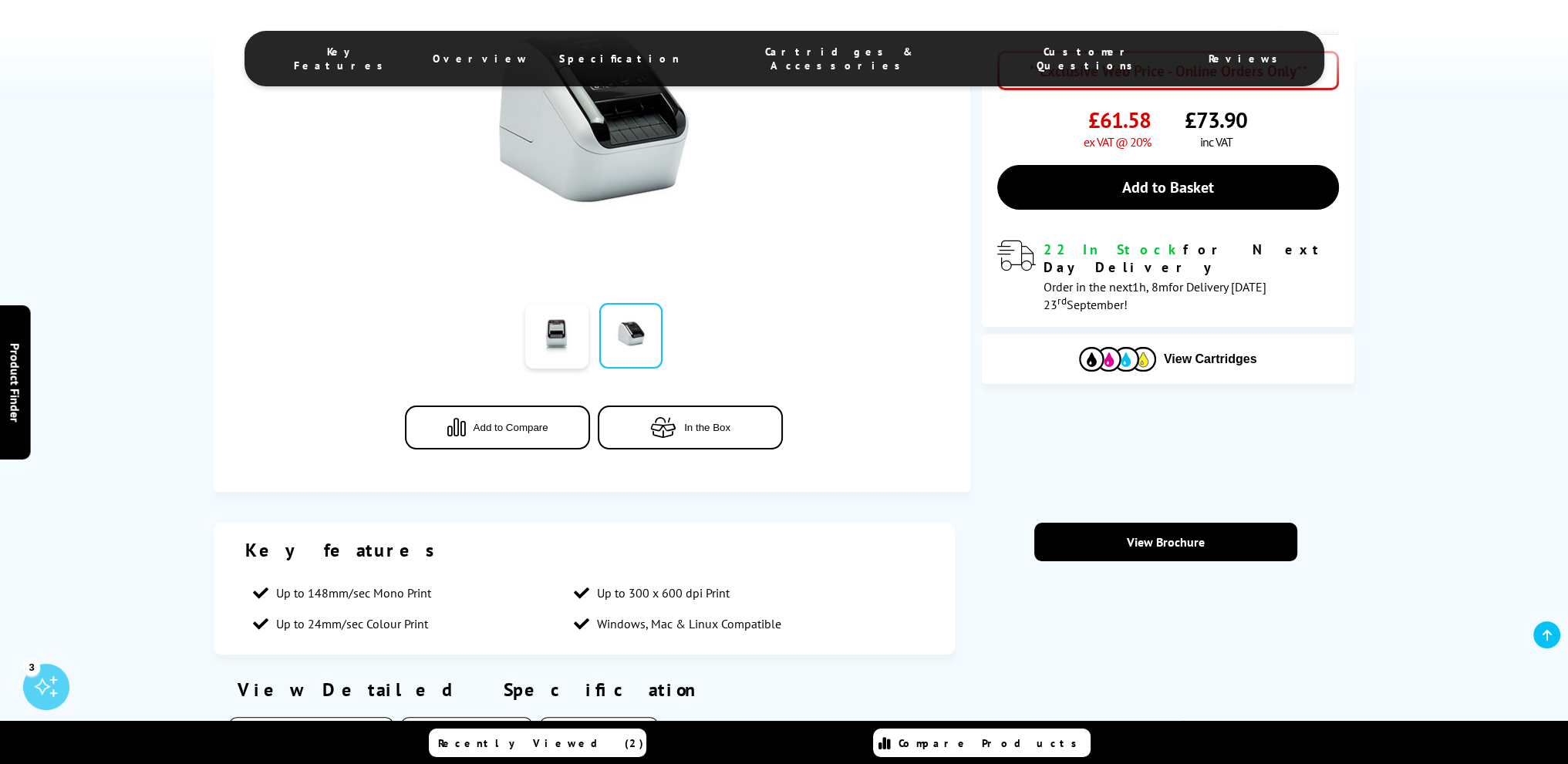
scroll to position [308, 0]
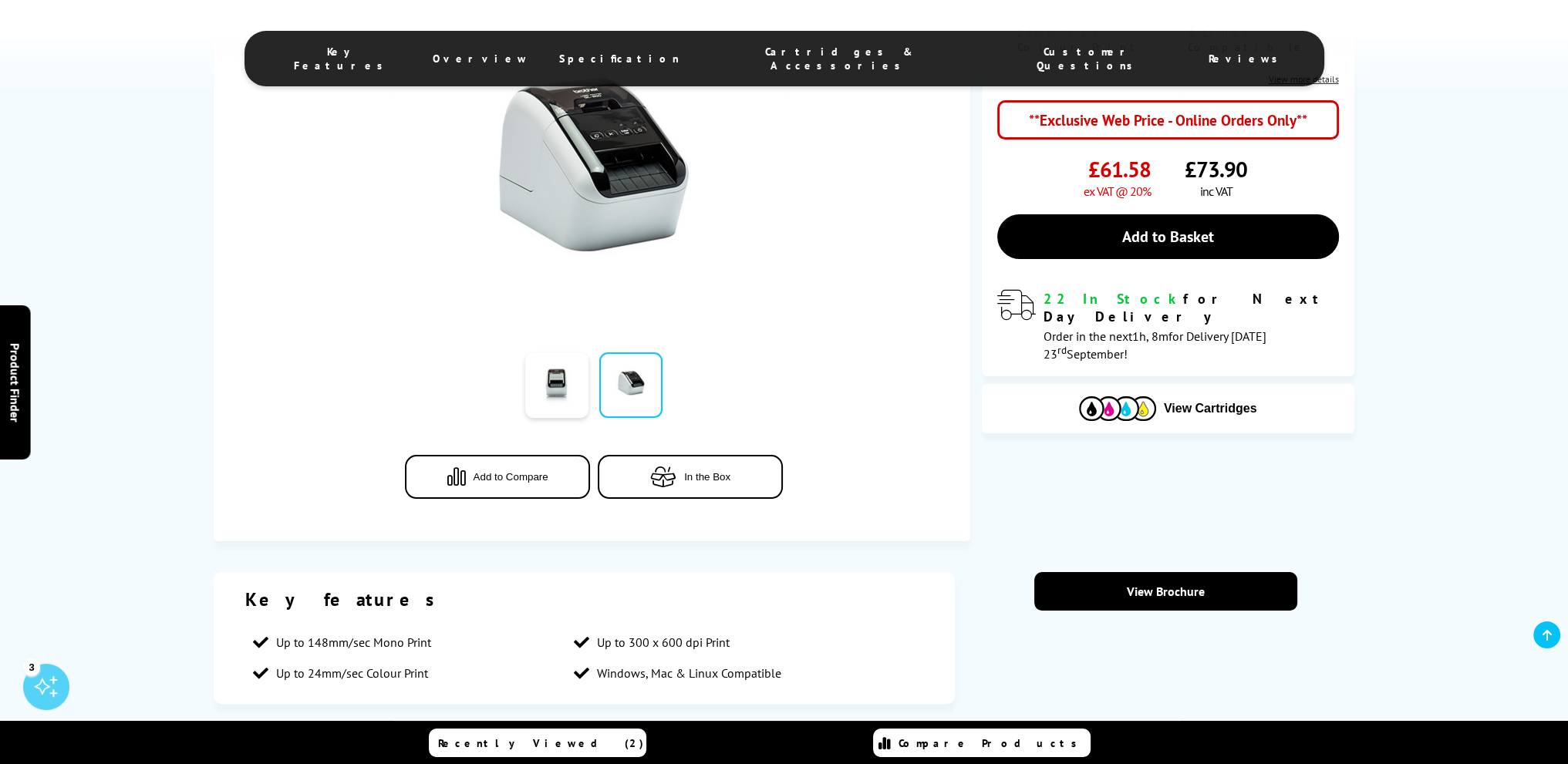
click at [526, 474] on span "Add to Compare" at bounding box center [510, 477] width 74 height 12
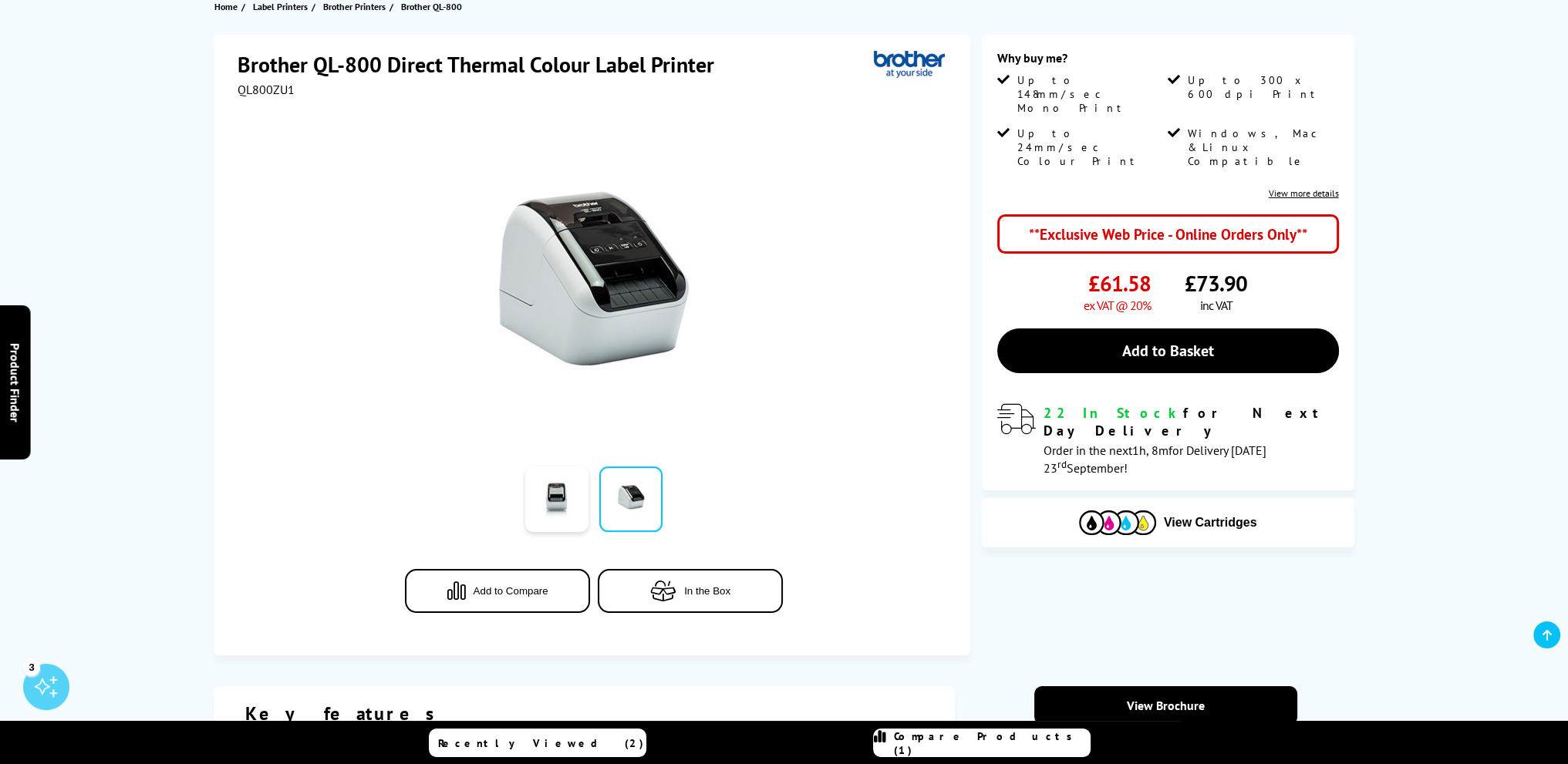
scroll to position [0, 0]
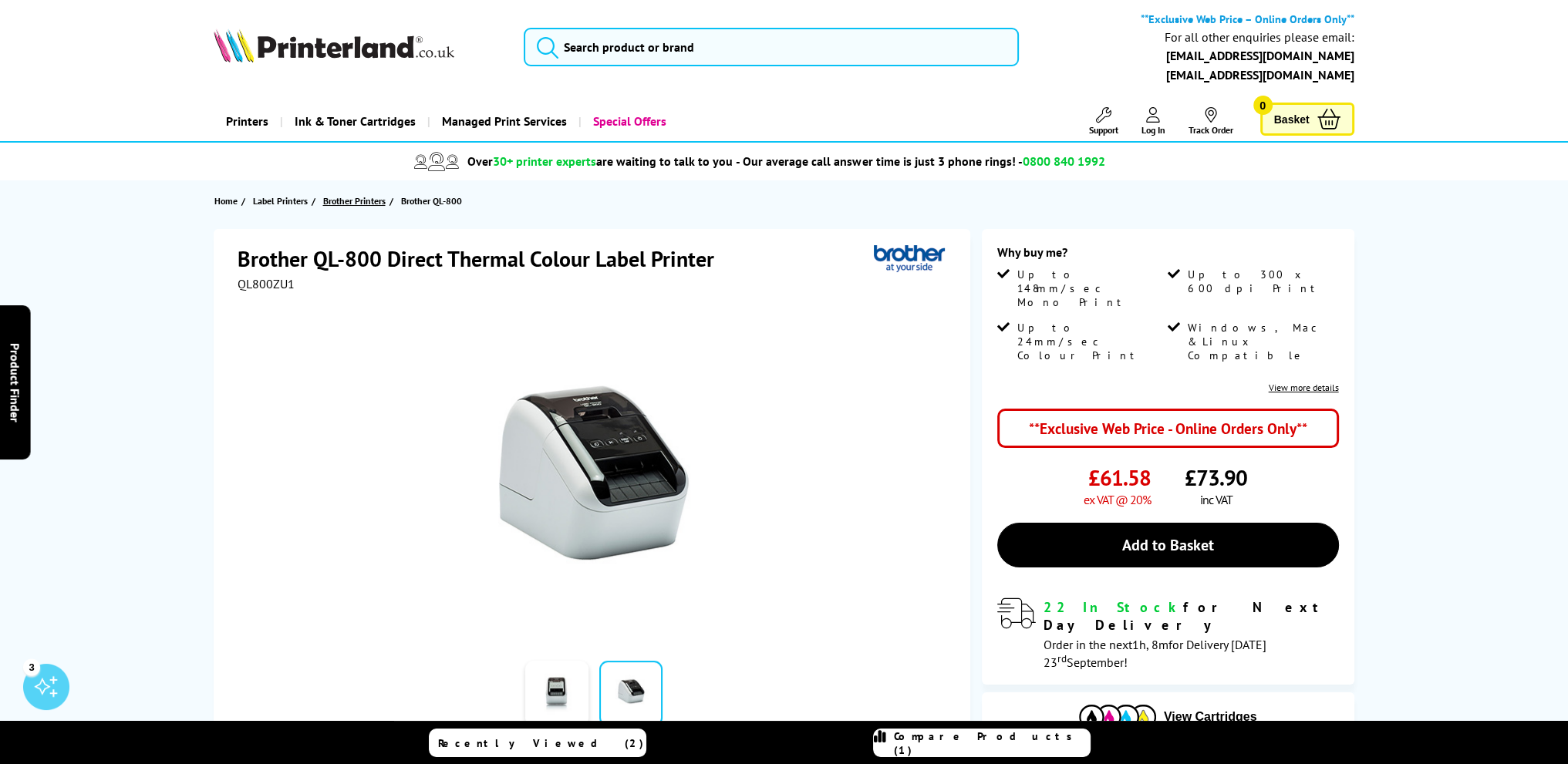
click at [361, 202] on span "Brother Printers" at bounding box center [354, 201] width 63 height 16
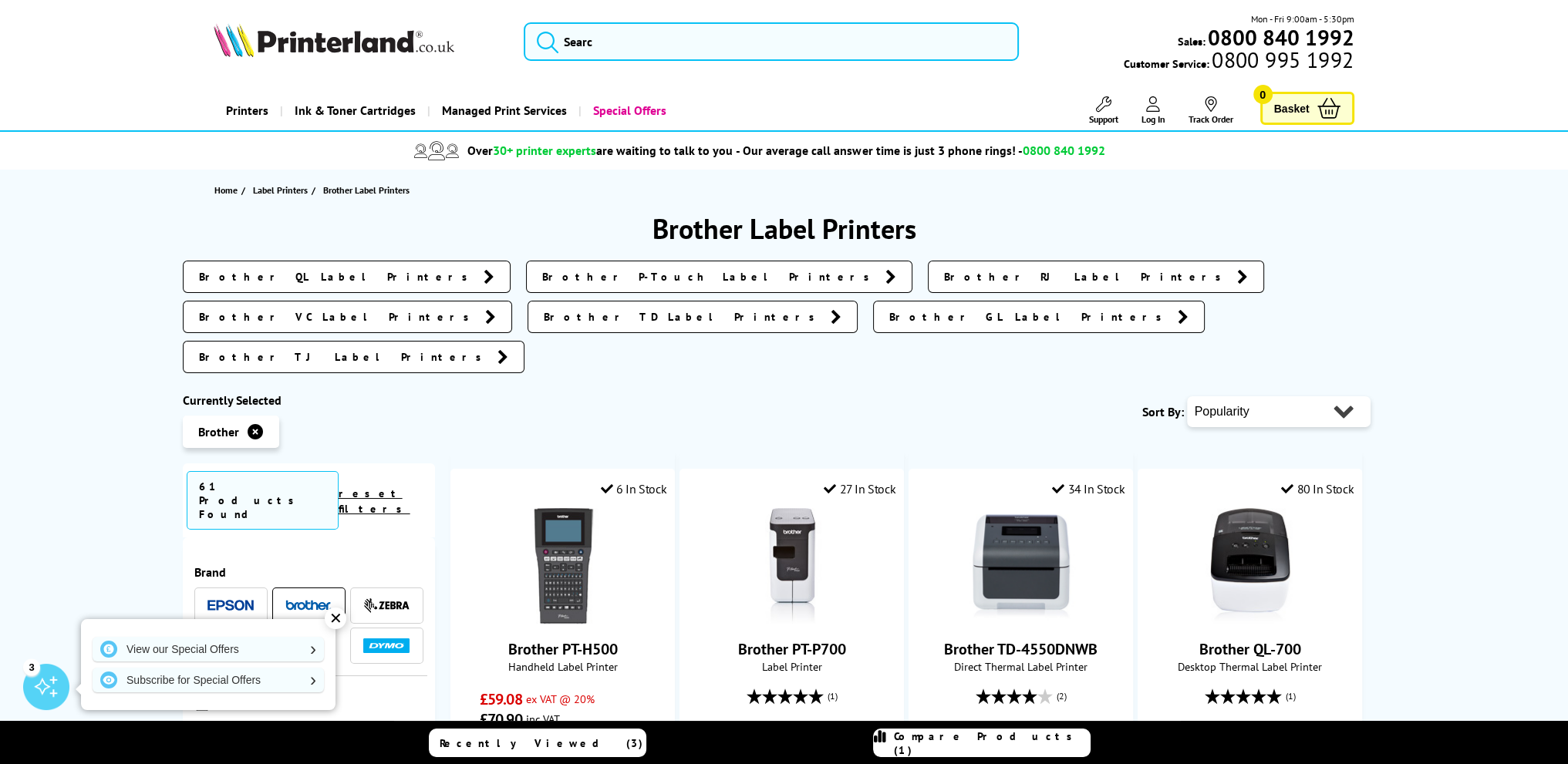
click at [318, 276] on link "Brother QL Label Printers" at bounding box center [346, 277] width 328 height 33
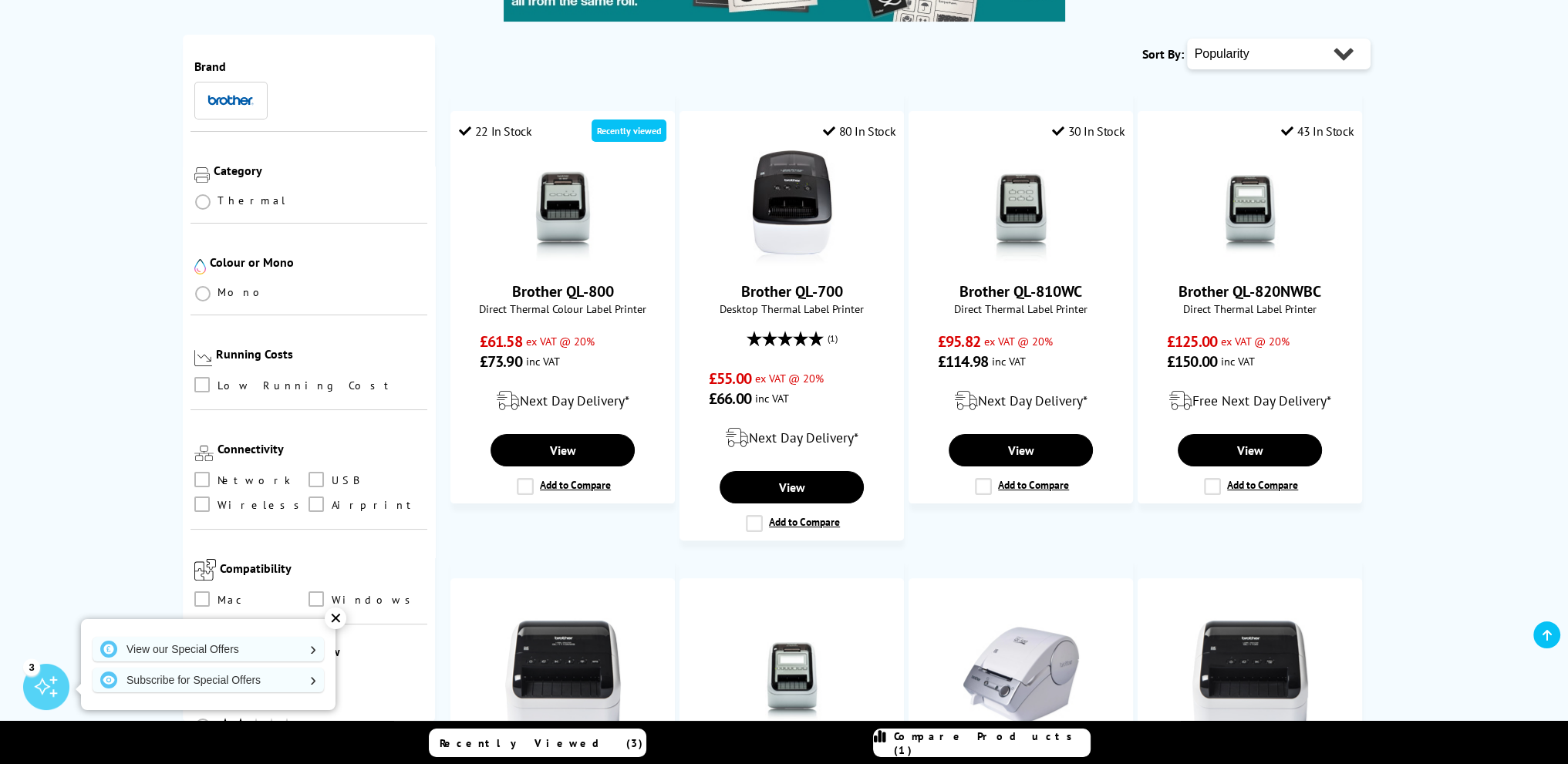
scroll to position [65, 0]
click at [198, 259] on img at bounding box center [200, 267] width 12 height 15
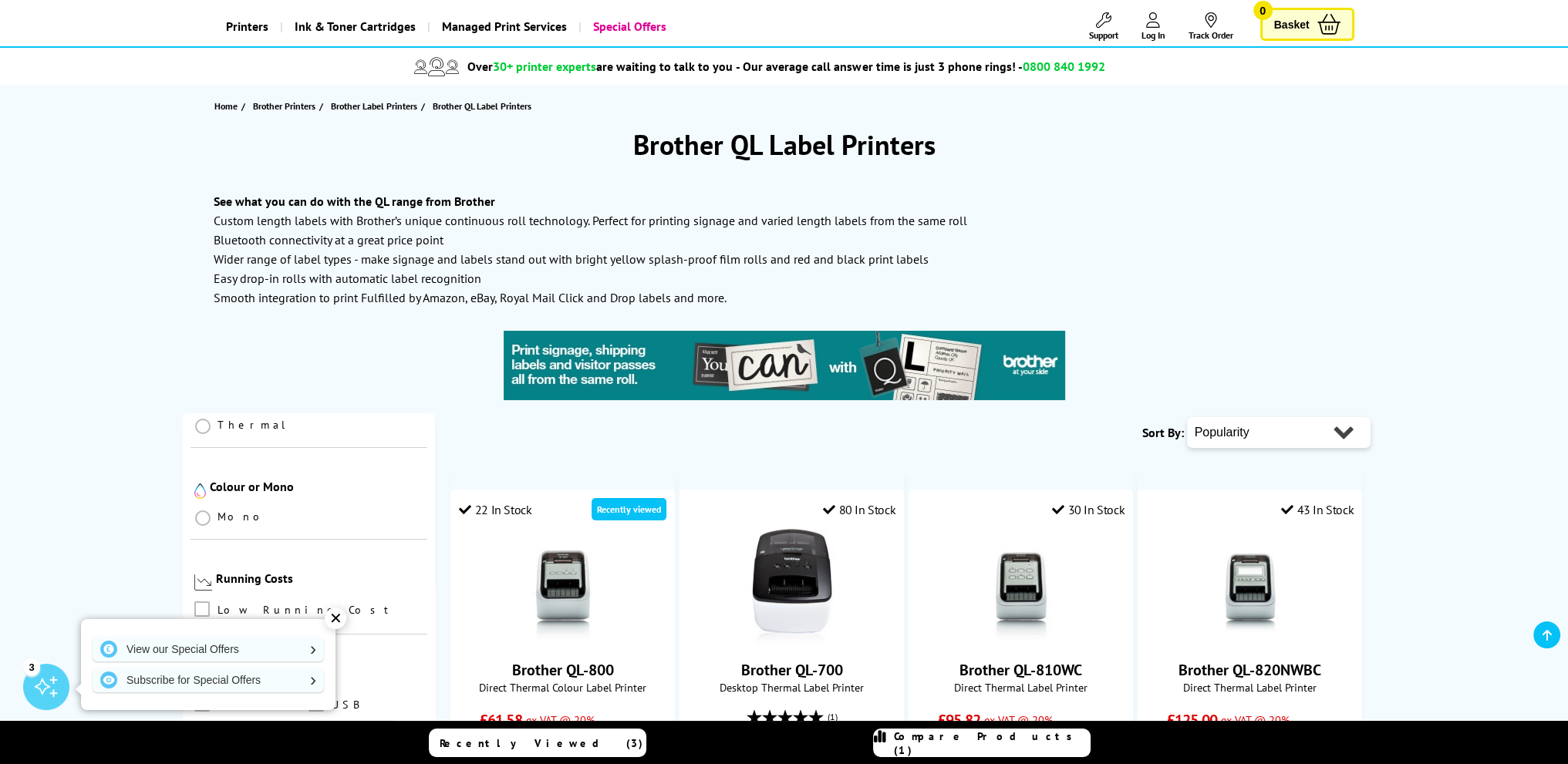
scroll to position [0, 0]
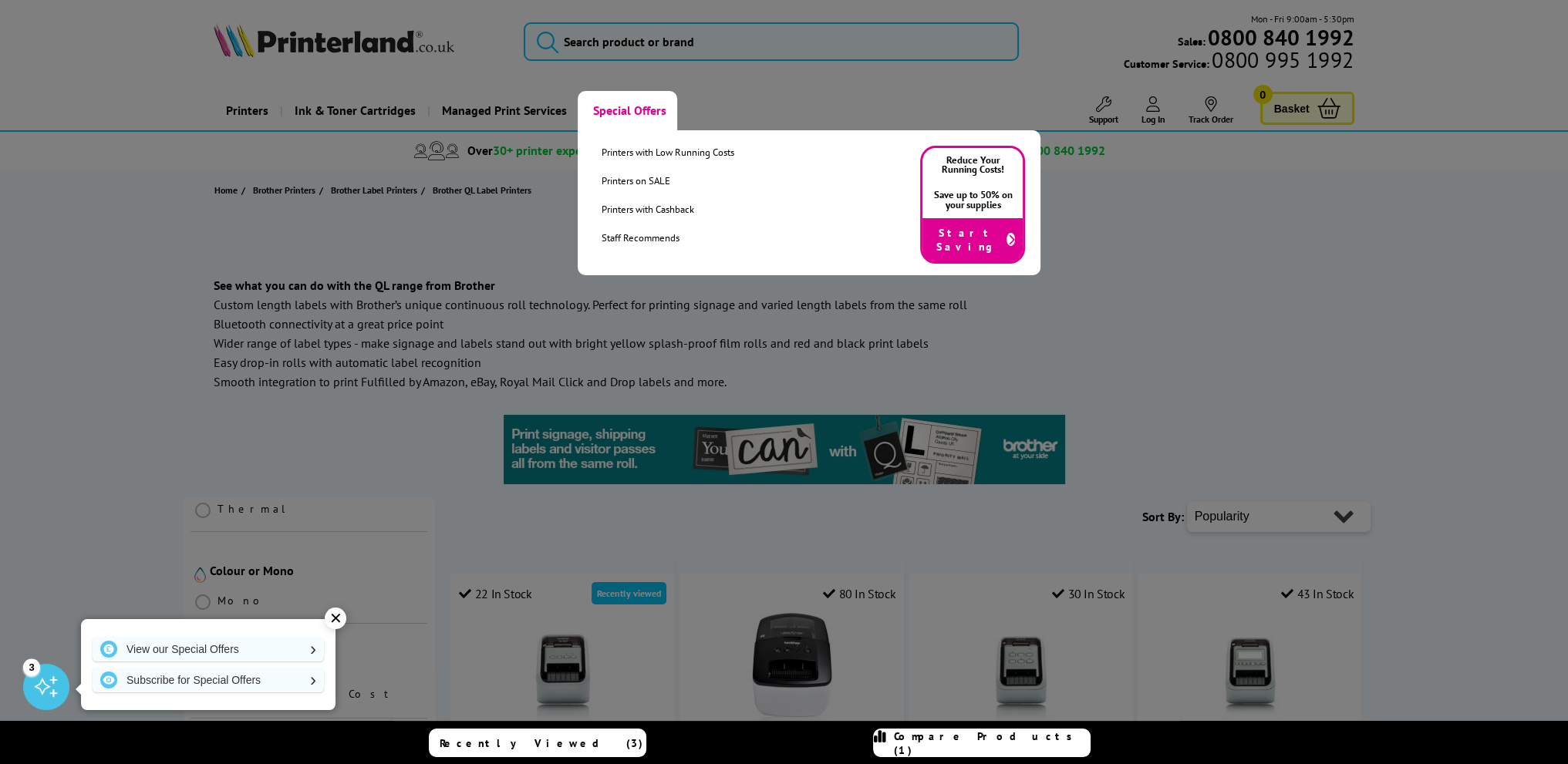
click at [620, 109] on link "Special Offers" at bounding box center [627, 110] width 100 height 40
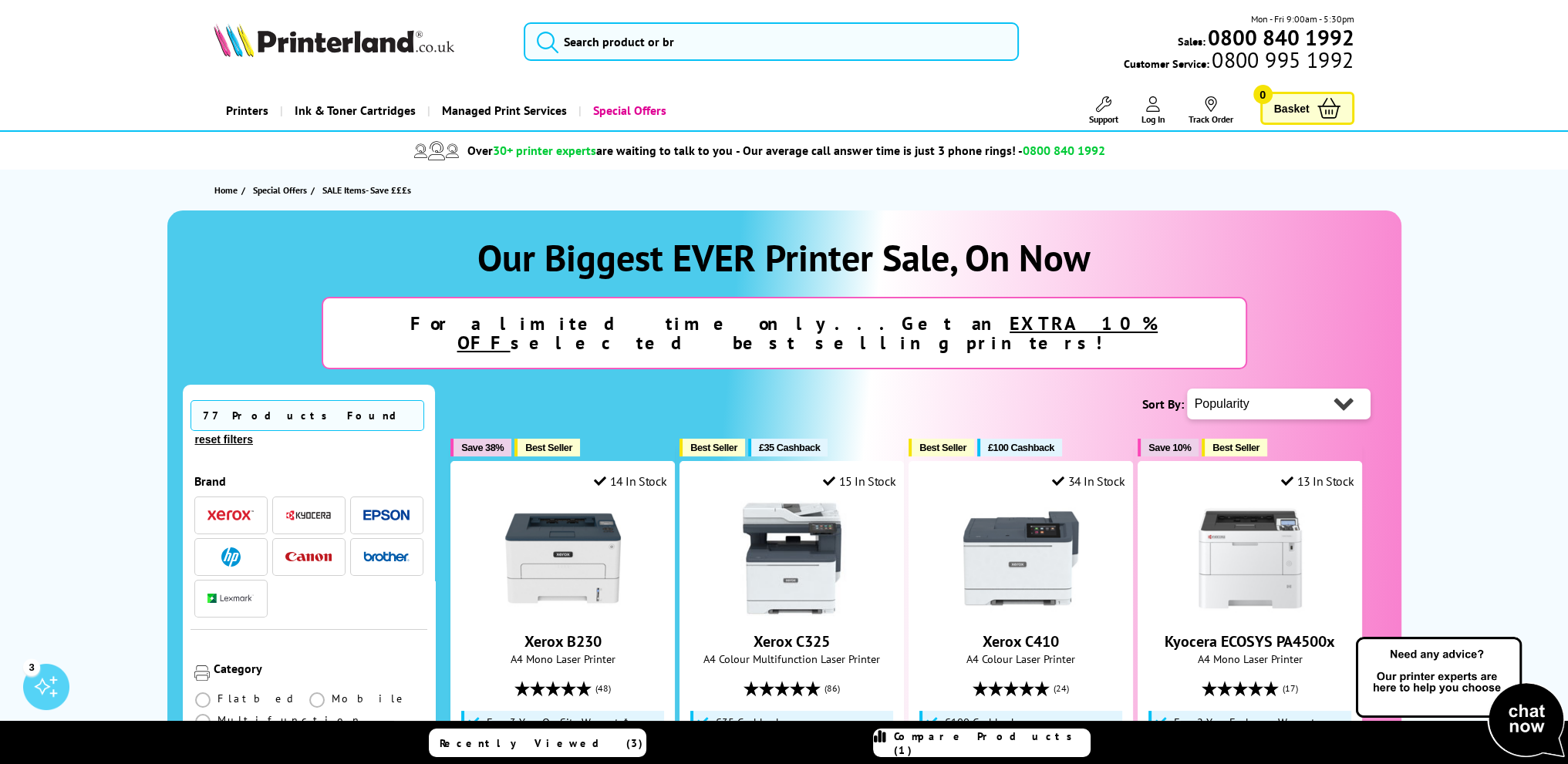
click at [375, 552] on img "button" at bounding box center [386, 556] width 46 height 11
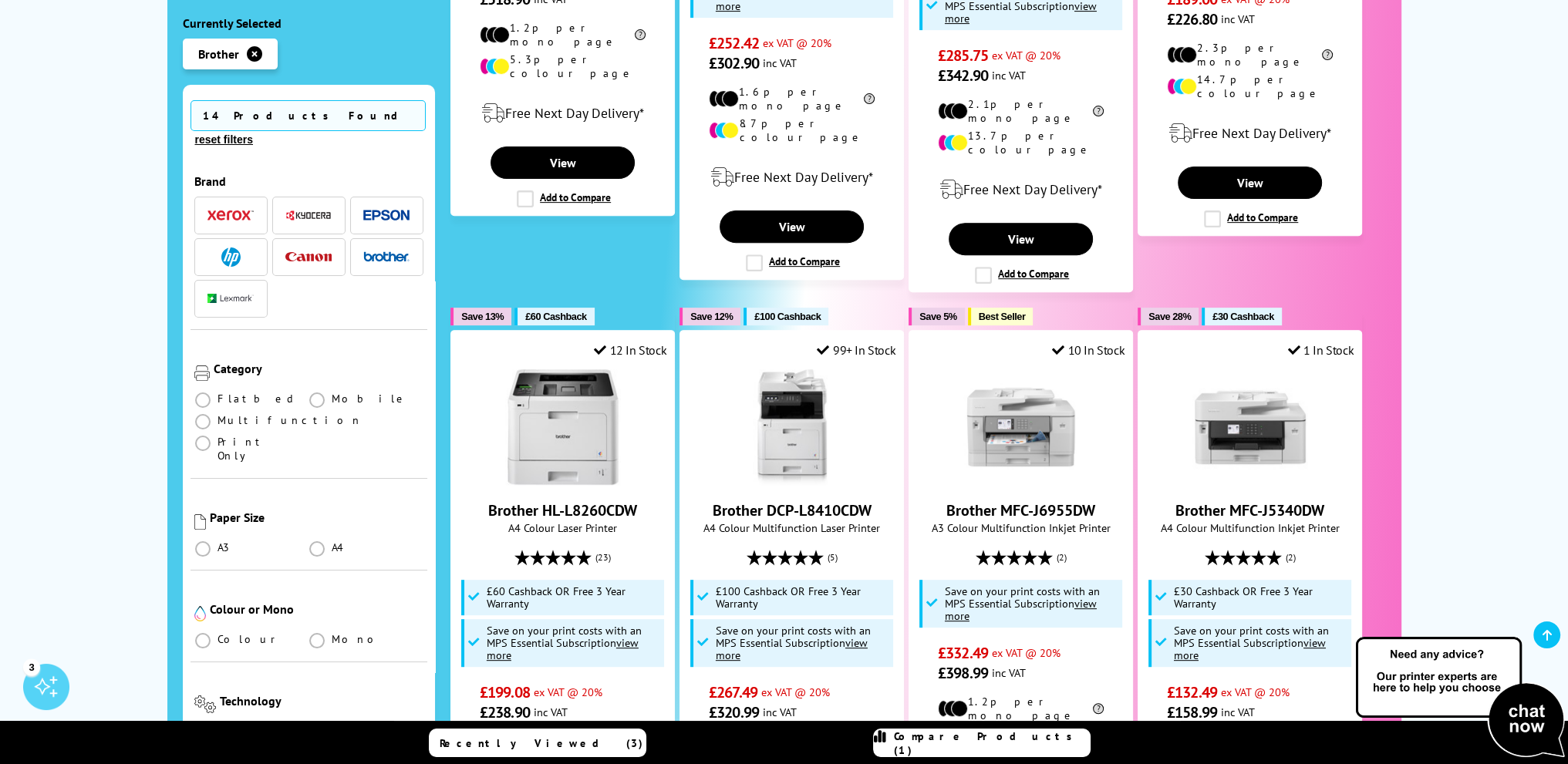
scroll to position [771, 0]
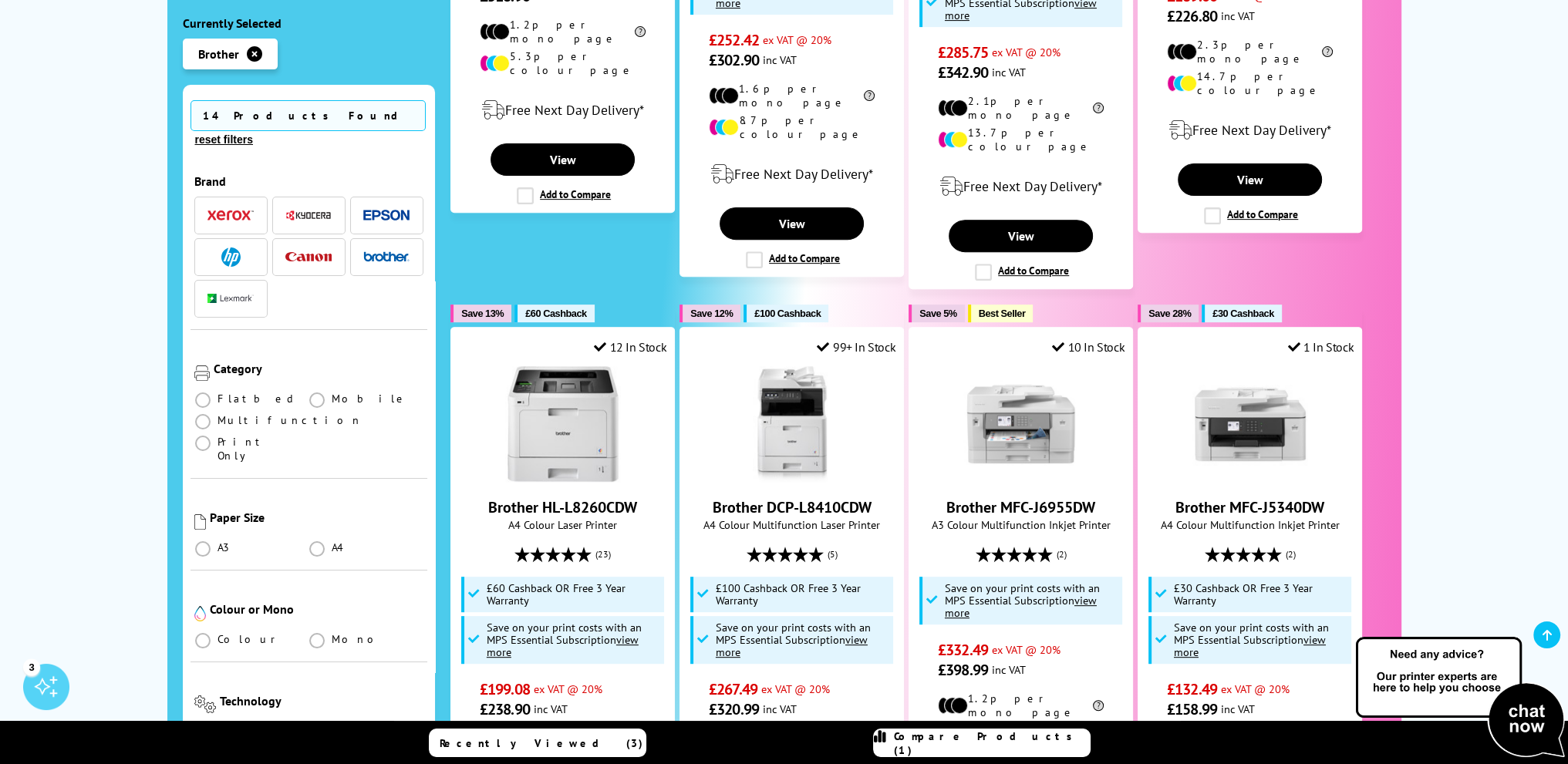
click at [395, 251] on img "button" at bounding box center [386, 256] width 46 height 11
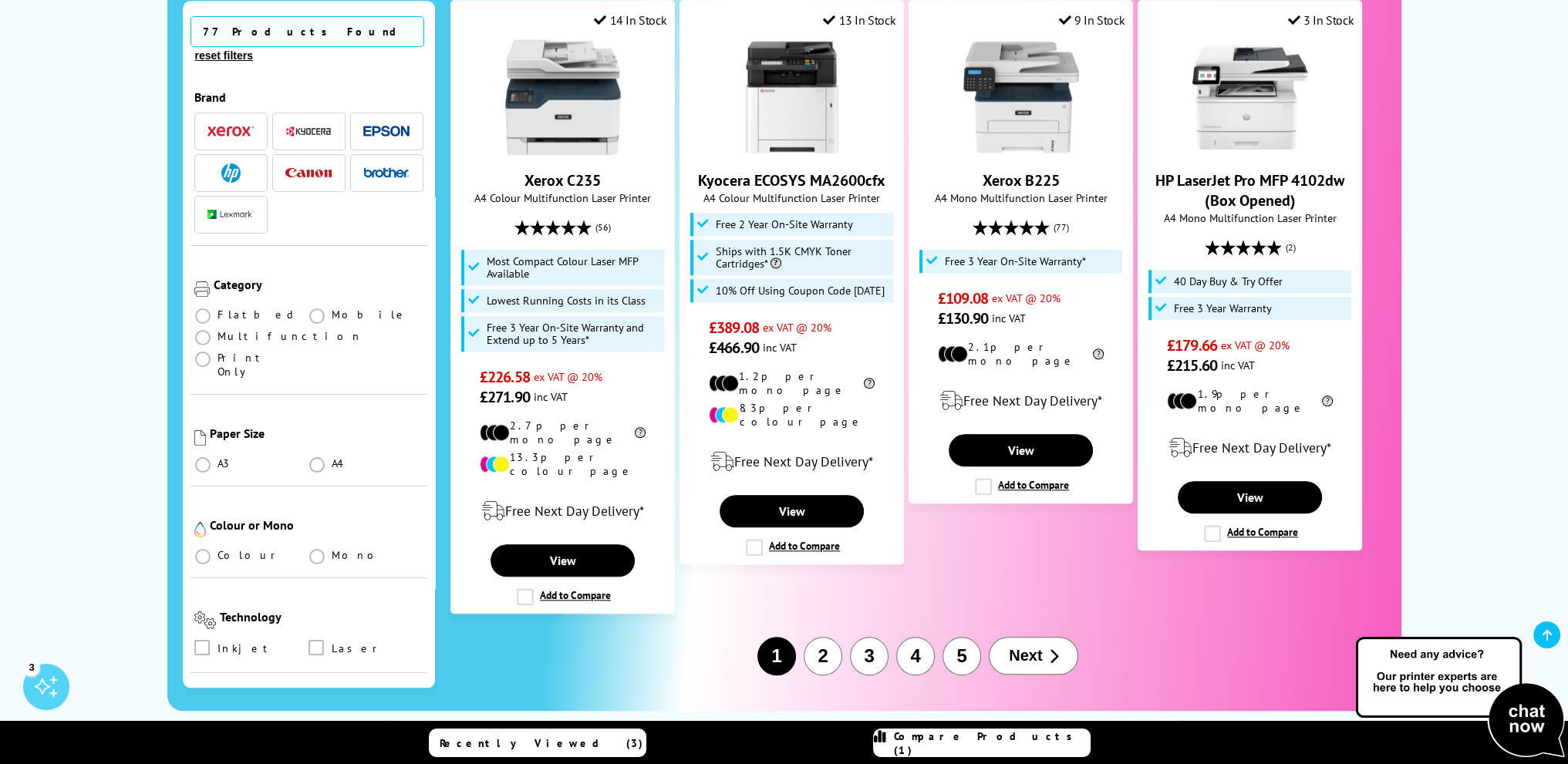
scroll to position [1773, 0]
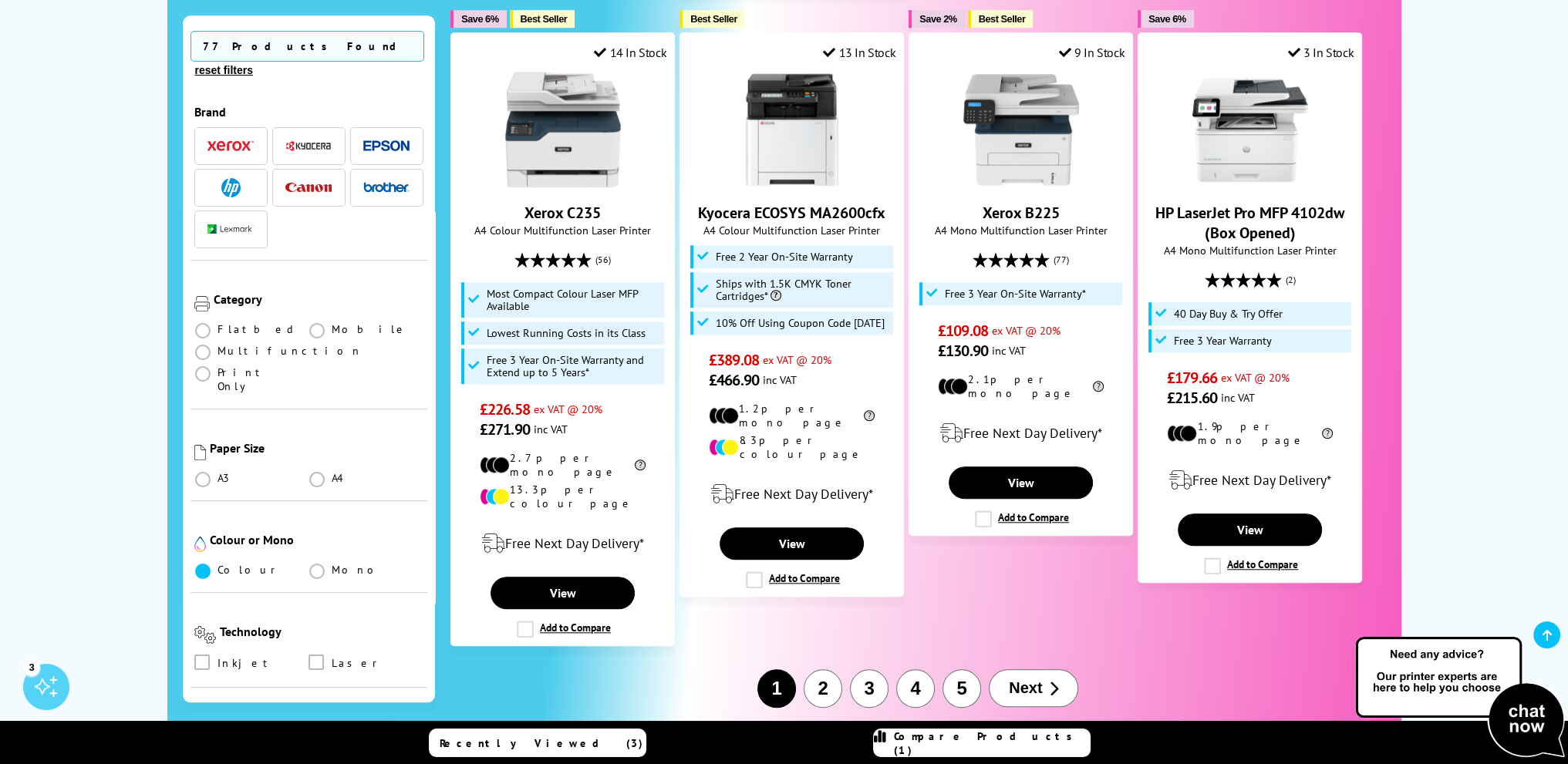
click at [205, 564] on span at bounding box center [203, 572] width 15 height 15
click at [217, 565] on input "radio" at bounding box center [217, 565] width 0 height 0
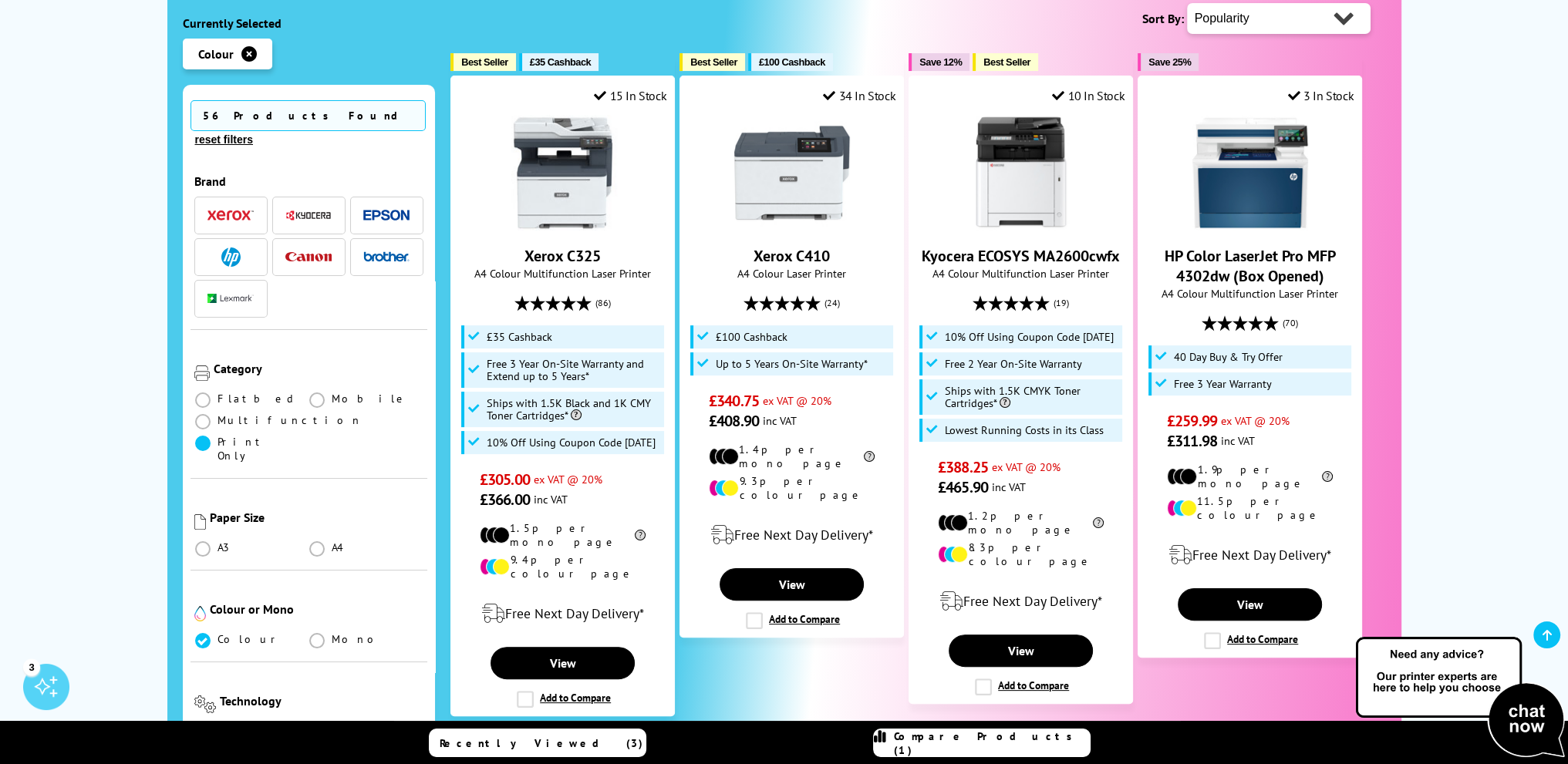
click at [211, 436] on span at bounding box center [203, 443] width 15 height 15
click at [217, 438] on Only "radio" at bounding box center [217, 438] width 0 height 0
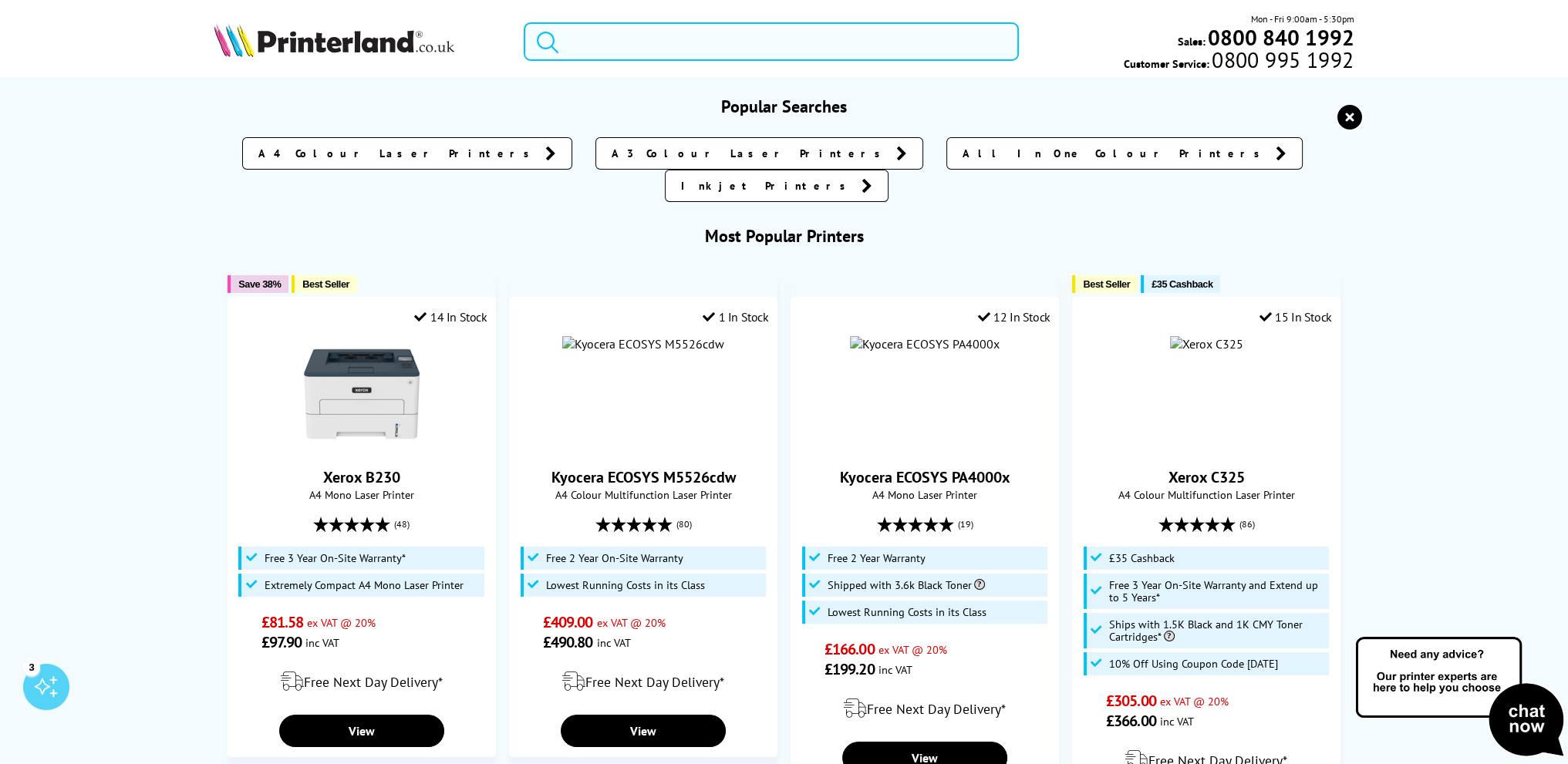
click at [589, 41] on input "search" at bounding box center [771, 42] width 495 height 39
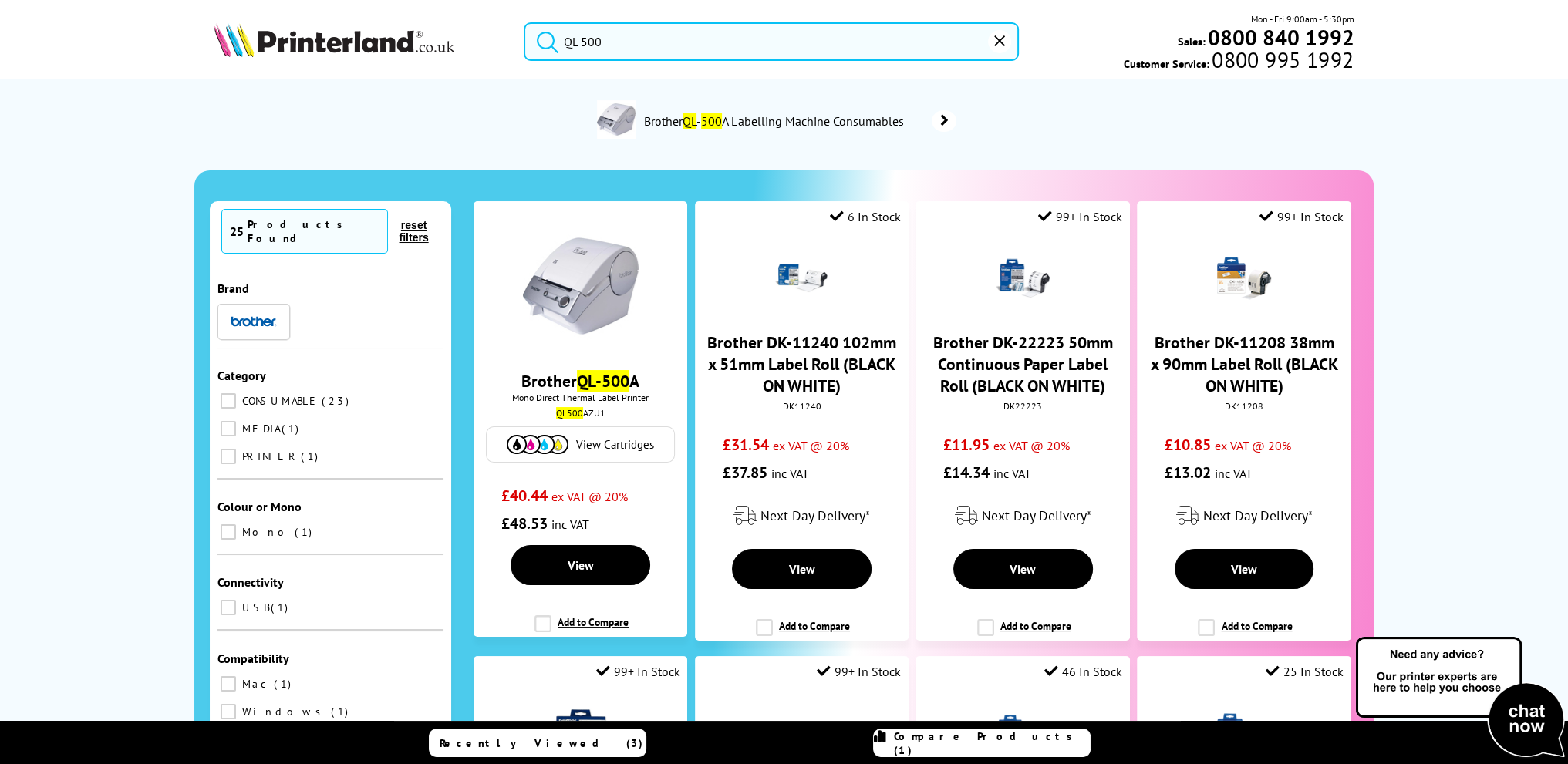
click at [525, 22] on button "submit" at bounding box center [544, 39] width 39 height 34
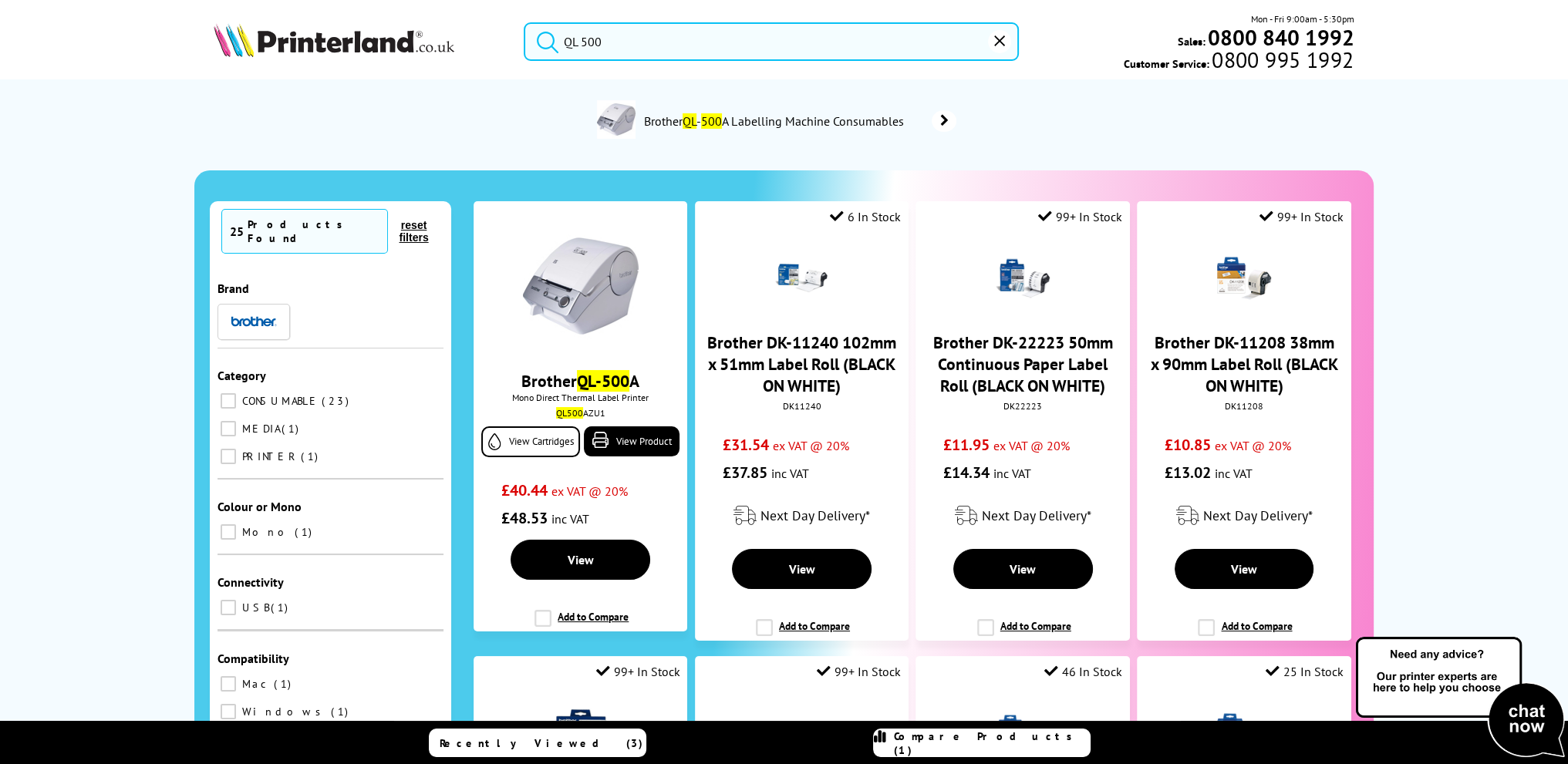
click at [588, 44] on input "QL 500" at bounding box center [771, 42] width 495 height 39
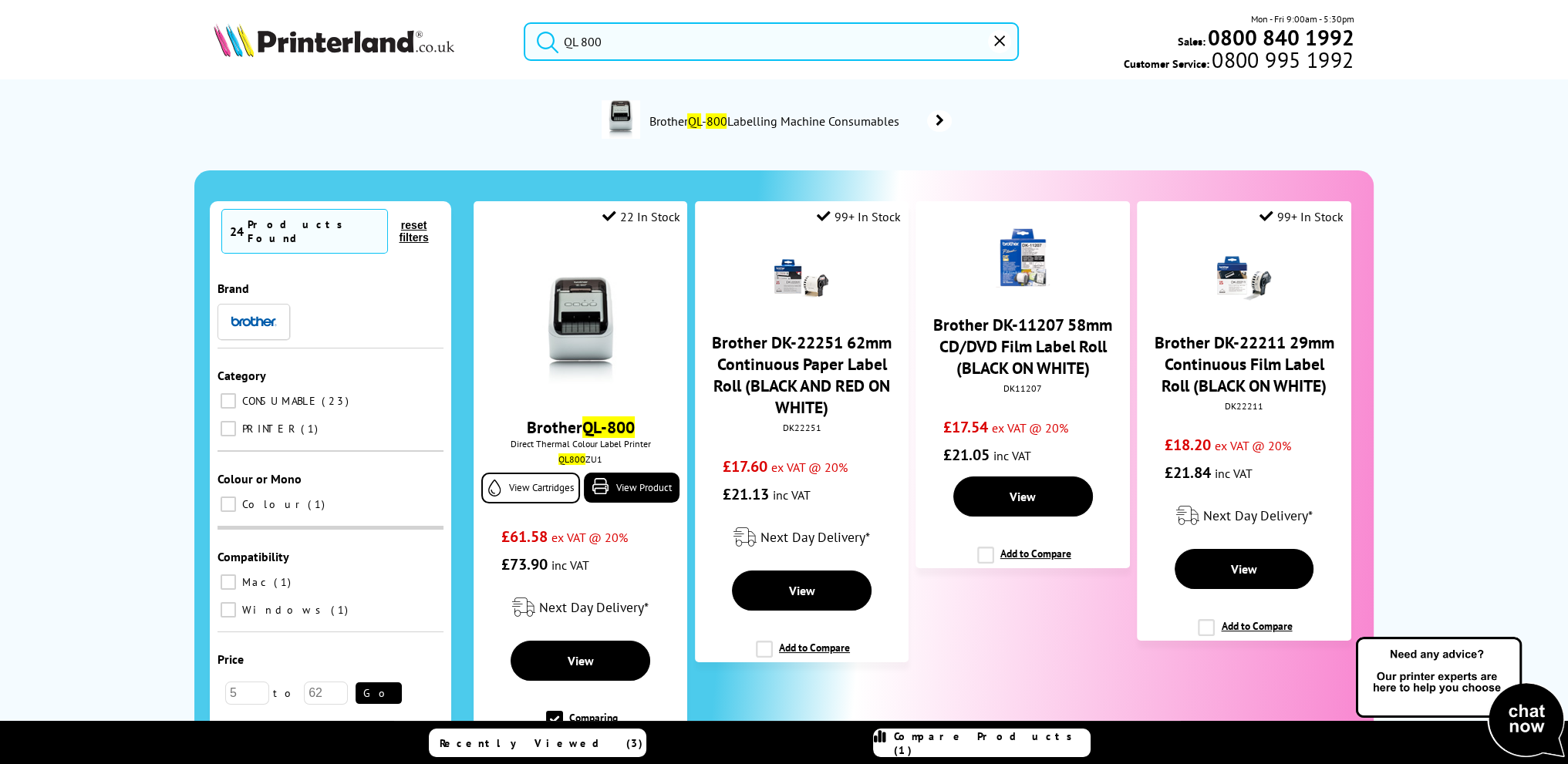
click at [525, 22] on button "submit" at bounding box center [544, 39] width 39 height 34
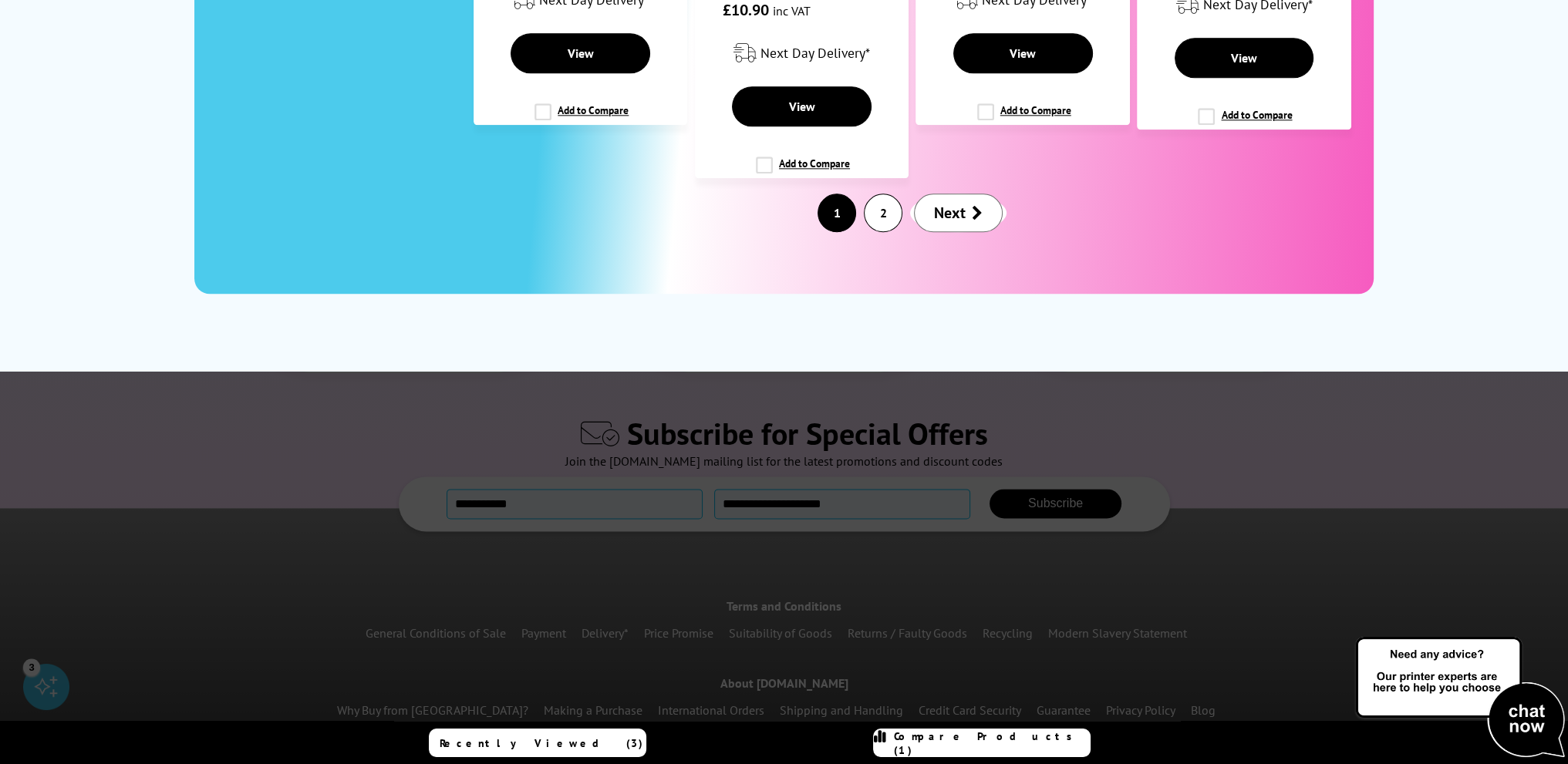
scroll to position [2544, 0]
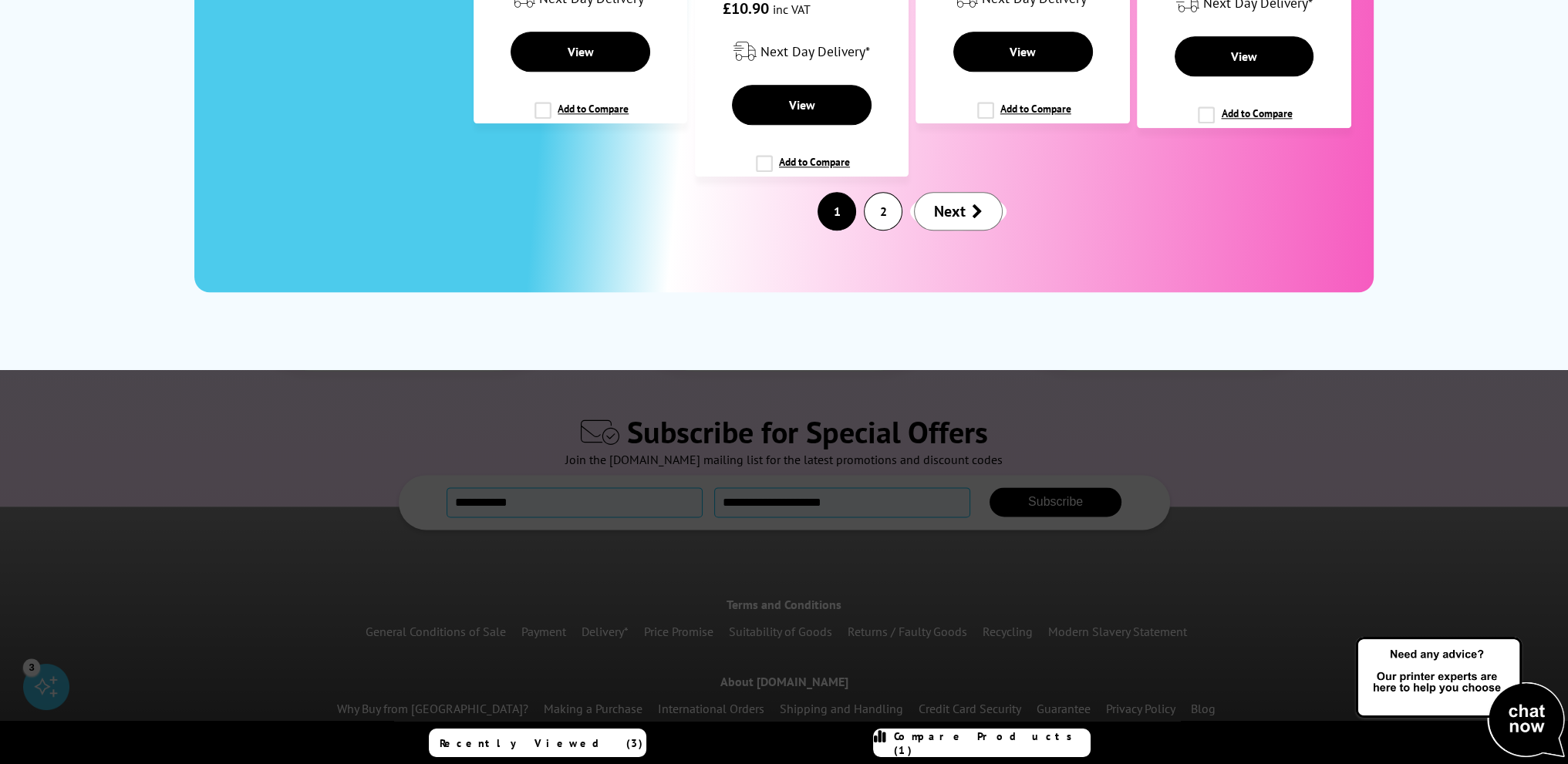
click at [954, 212] on span "Next" at bounding box center [950, 211] width 32 height 20
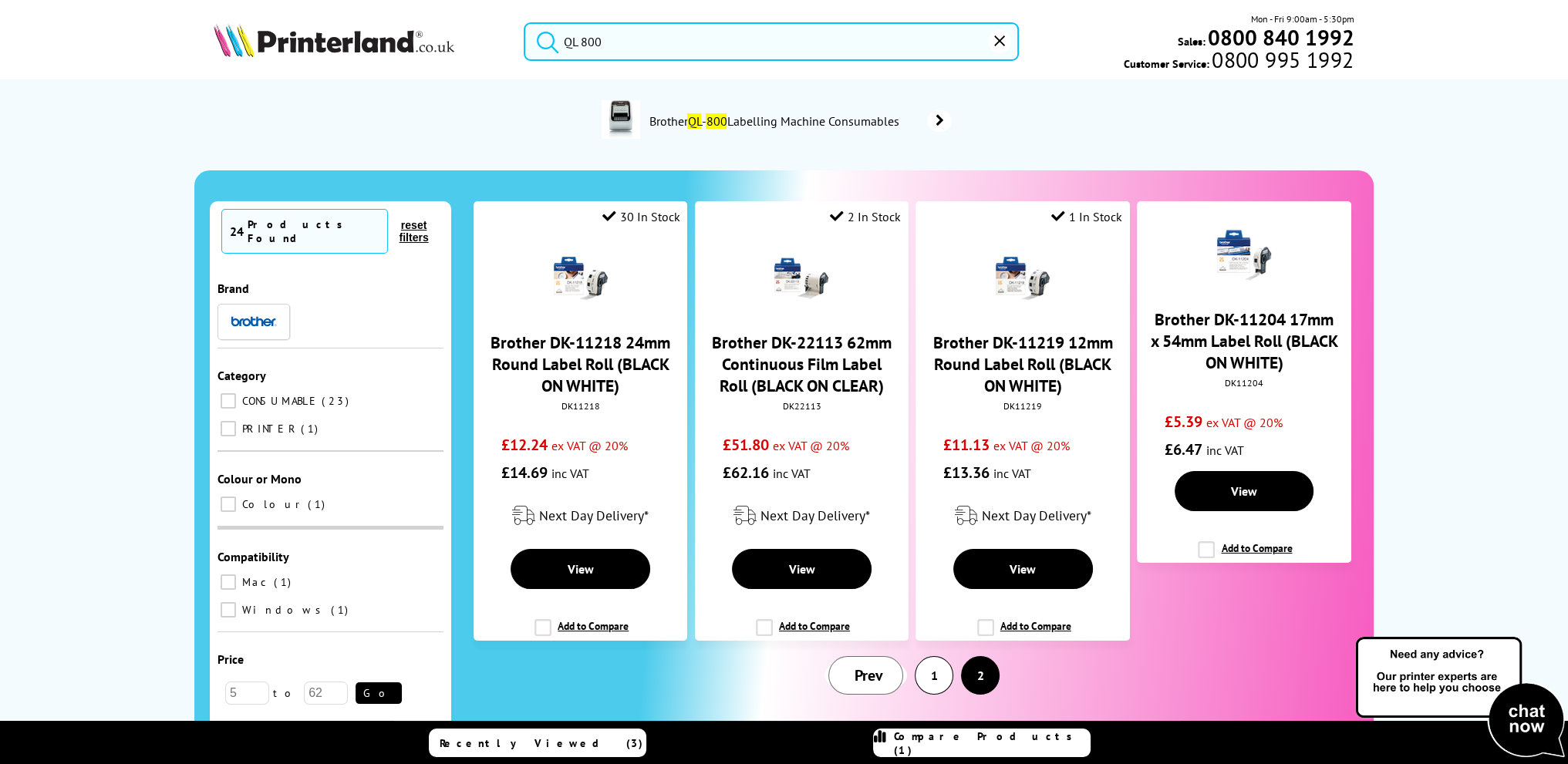
click at [623, 46] on input "QL 800" at bounding box center [771, 42] width 495 height 39
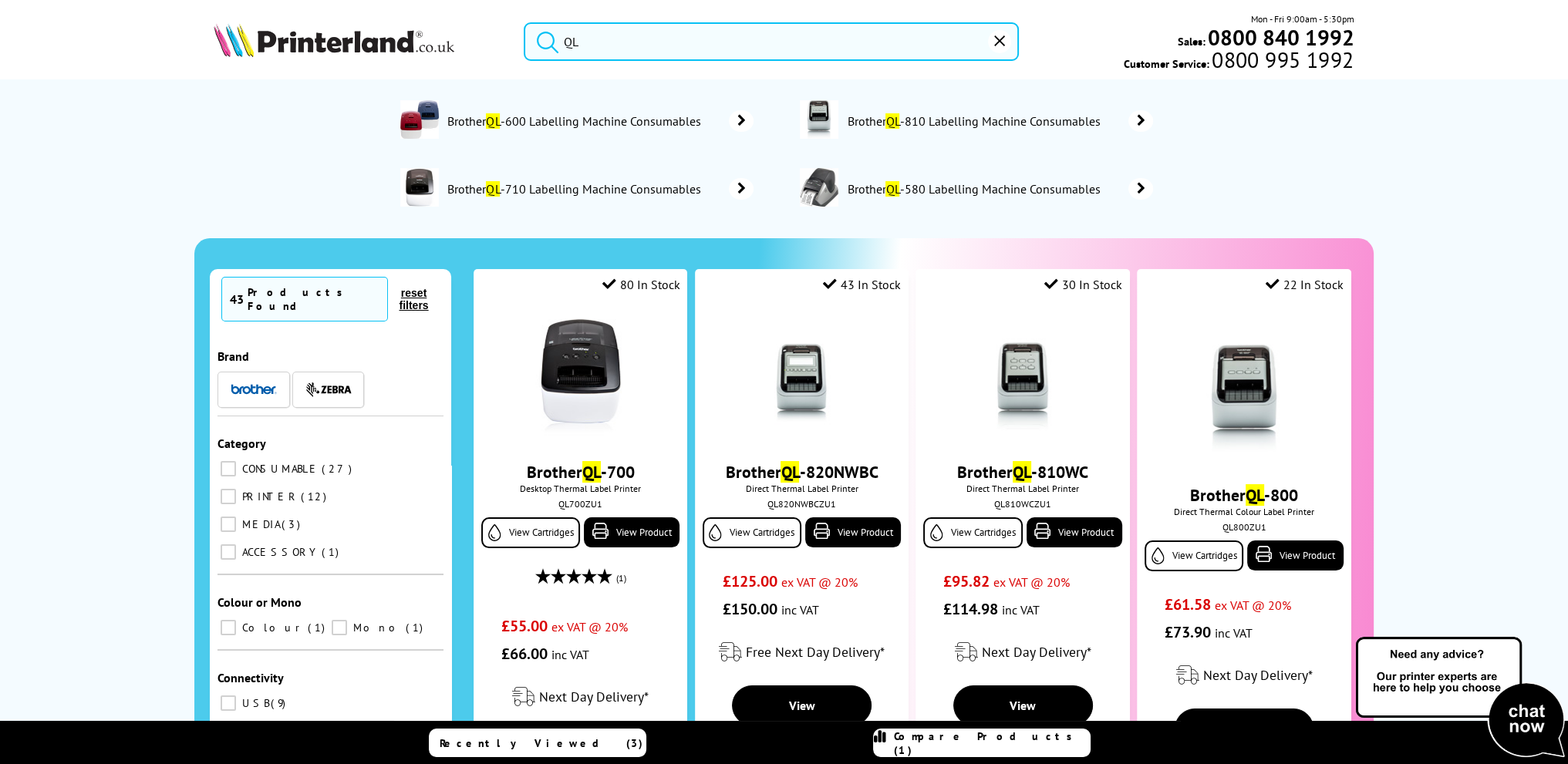
type input "QL"
click at [246, 384] on img at bounding box center [254, 389] width 46 height 11
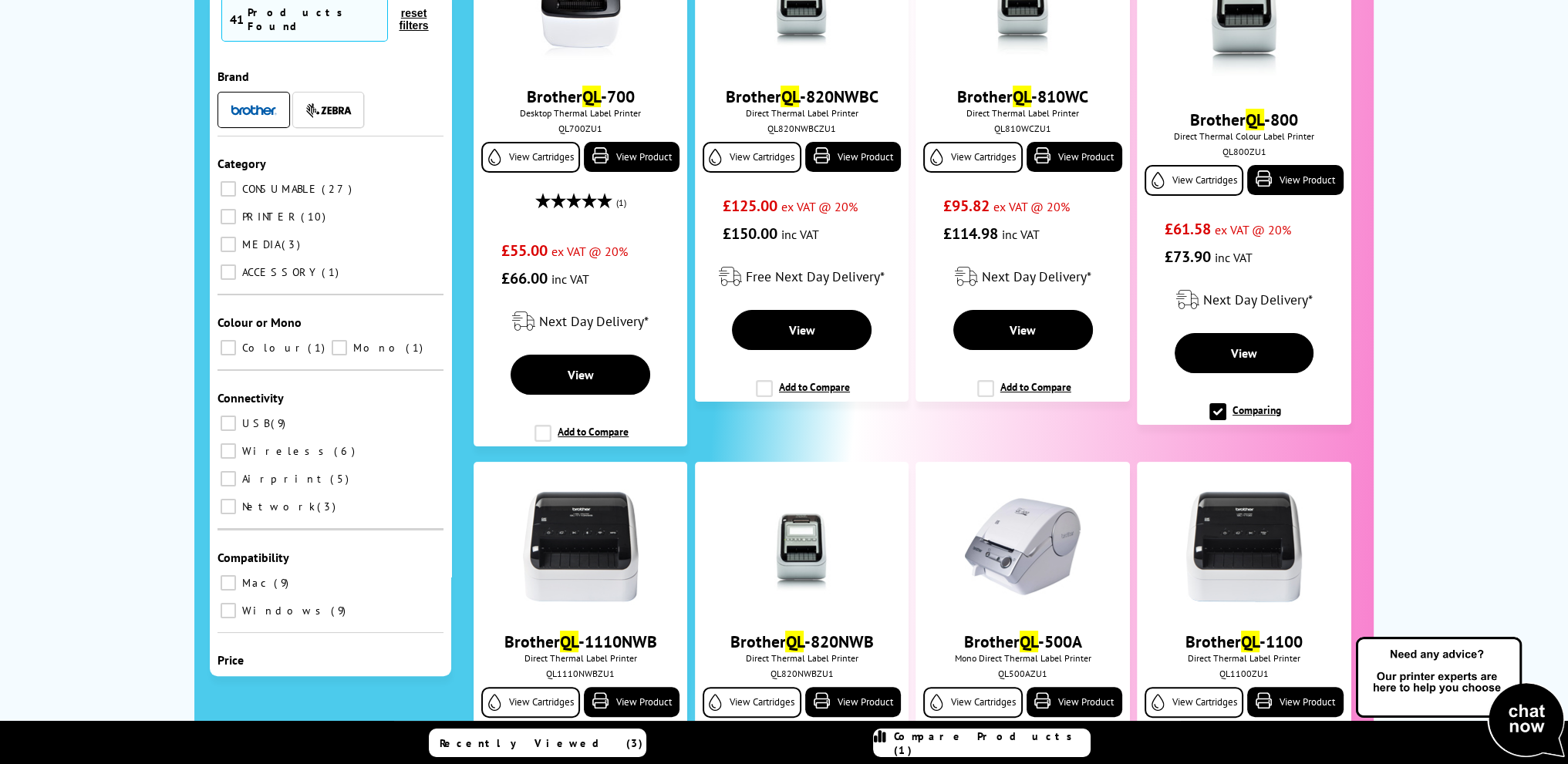
scroll to position [385, 0]
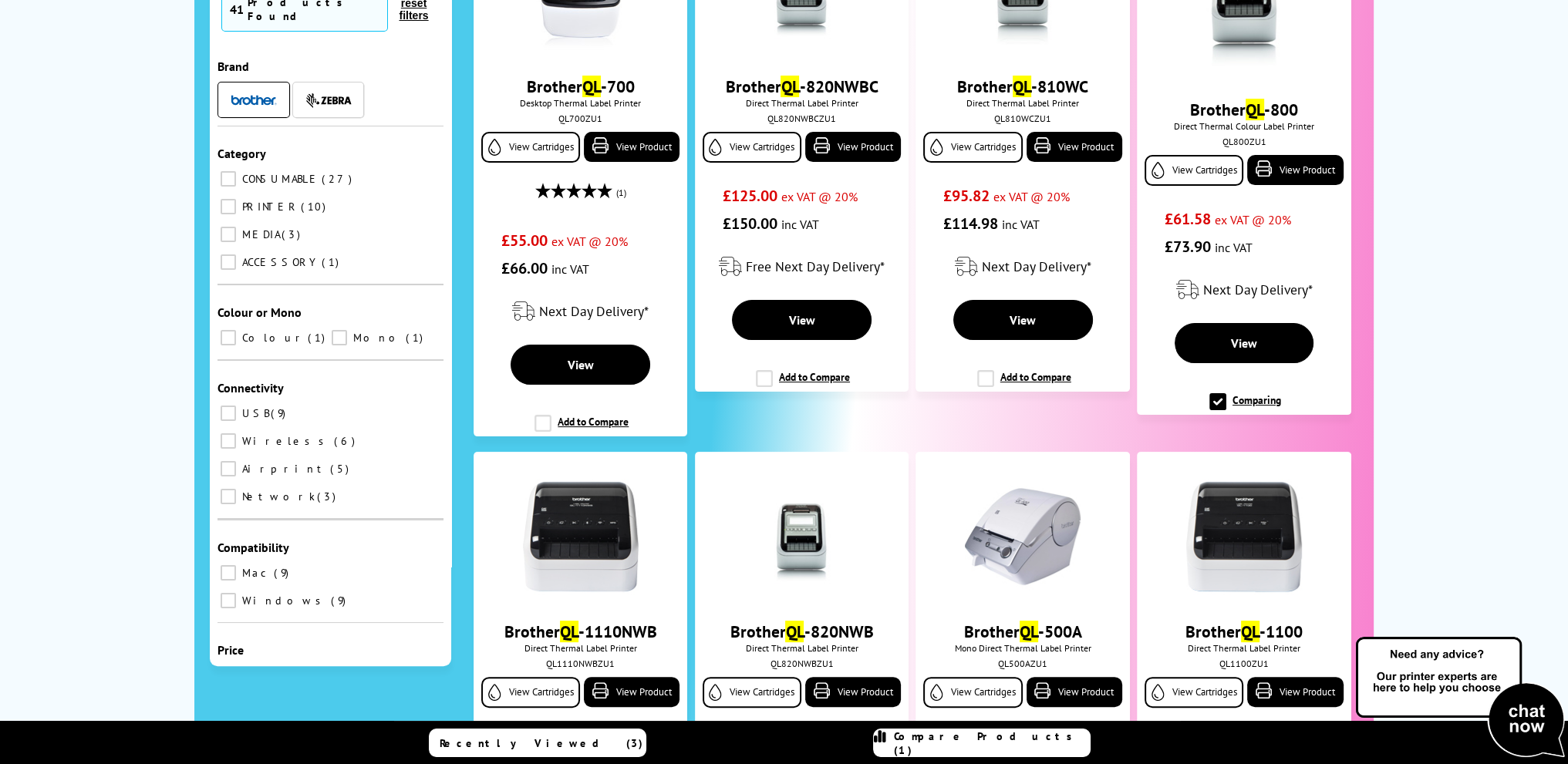
click at [230, 330] on input "Colour 1" at bounding box center [228, 338] width 15 height 15
checkbox input "true"
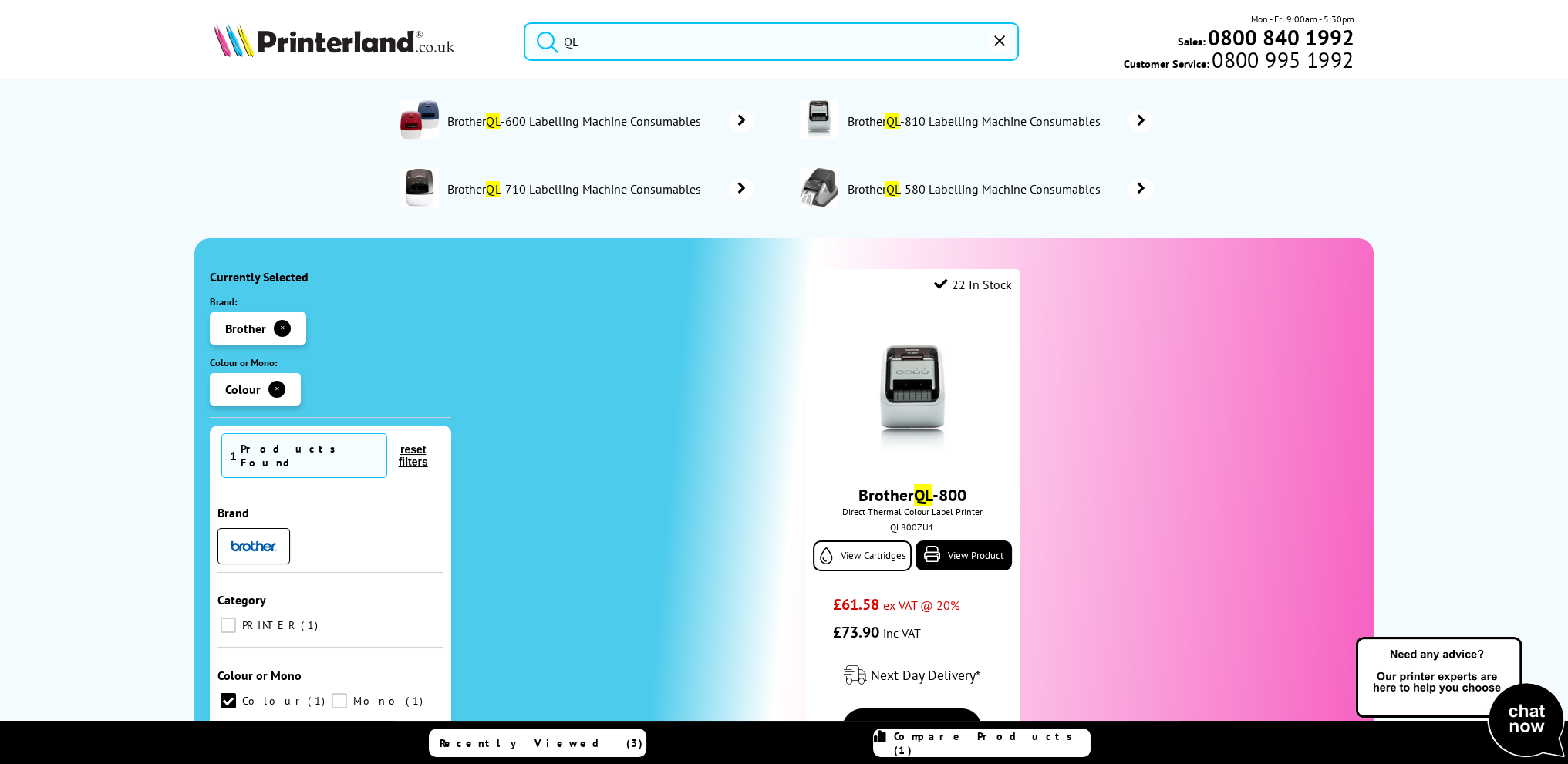
click at [375, 38] on img at bounding box center [333, 40] width 241 height 34
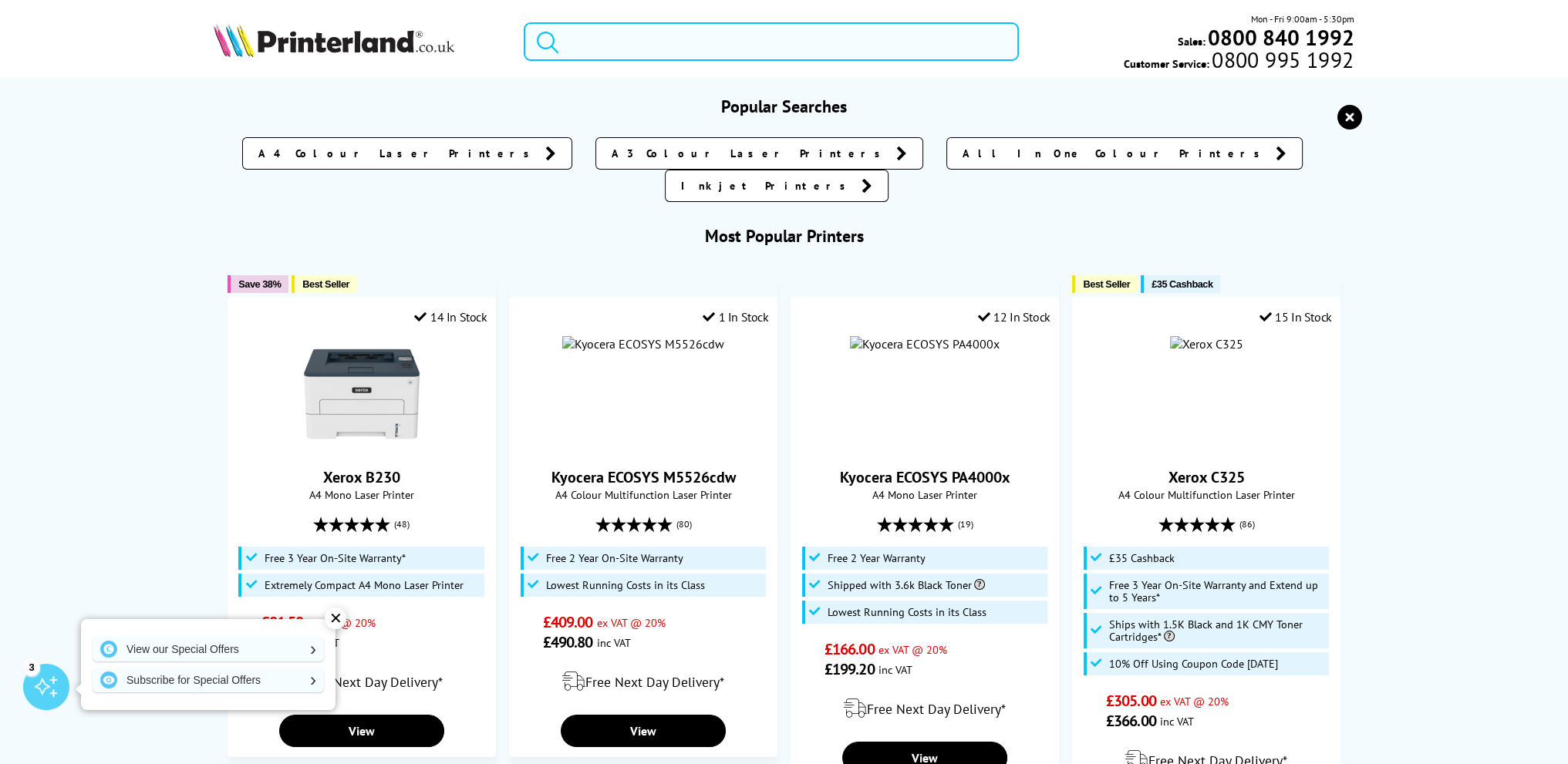
click at [589, 45] on input "search" at bounding box center [771, 42] width 495 height 39
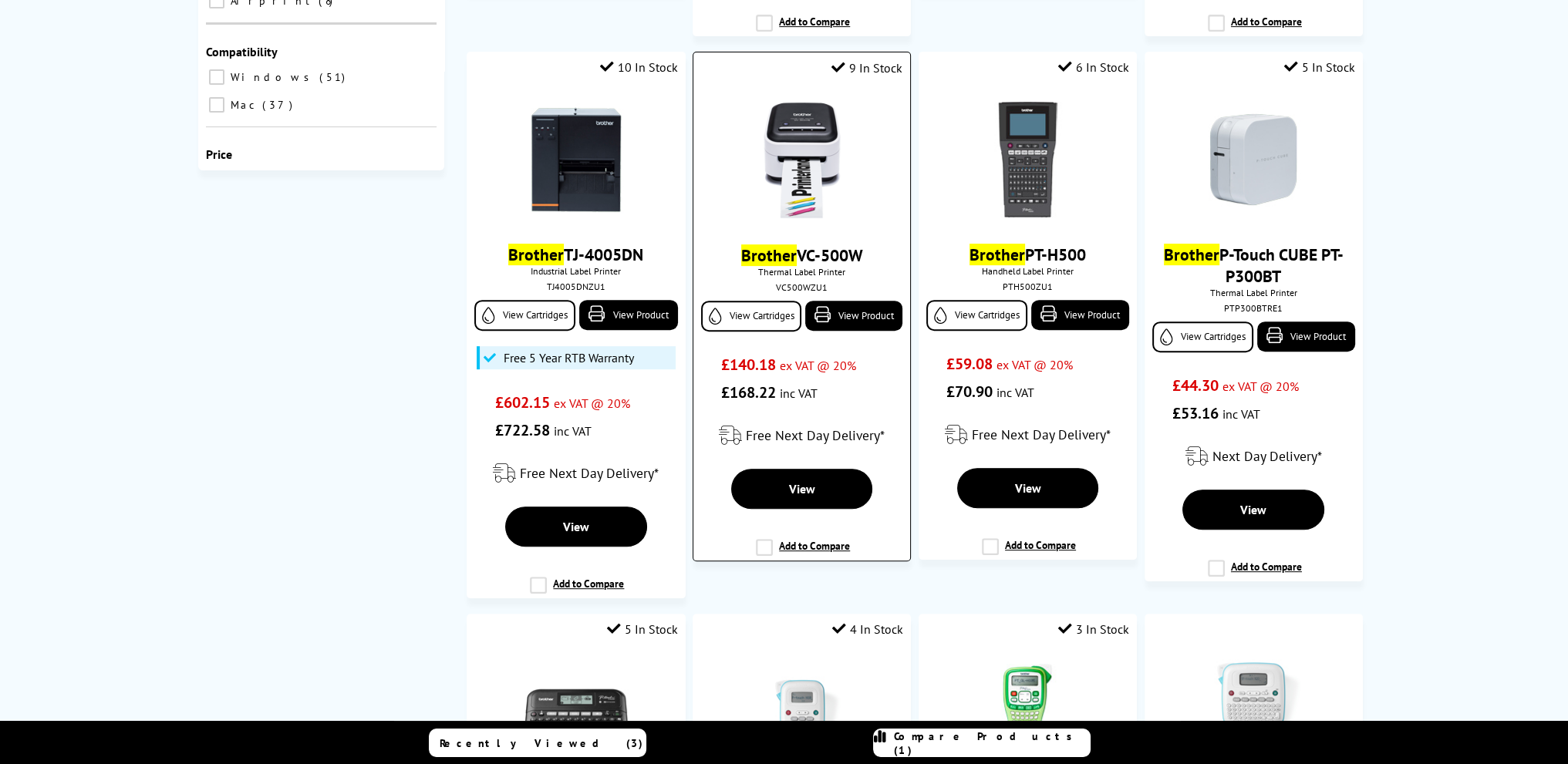
scroll to position [771, 0]
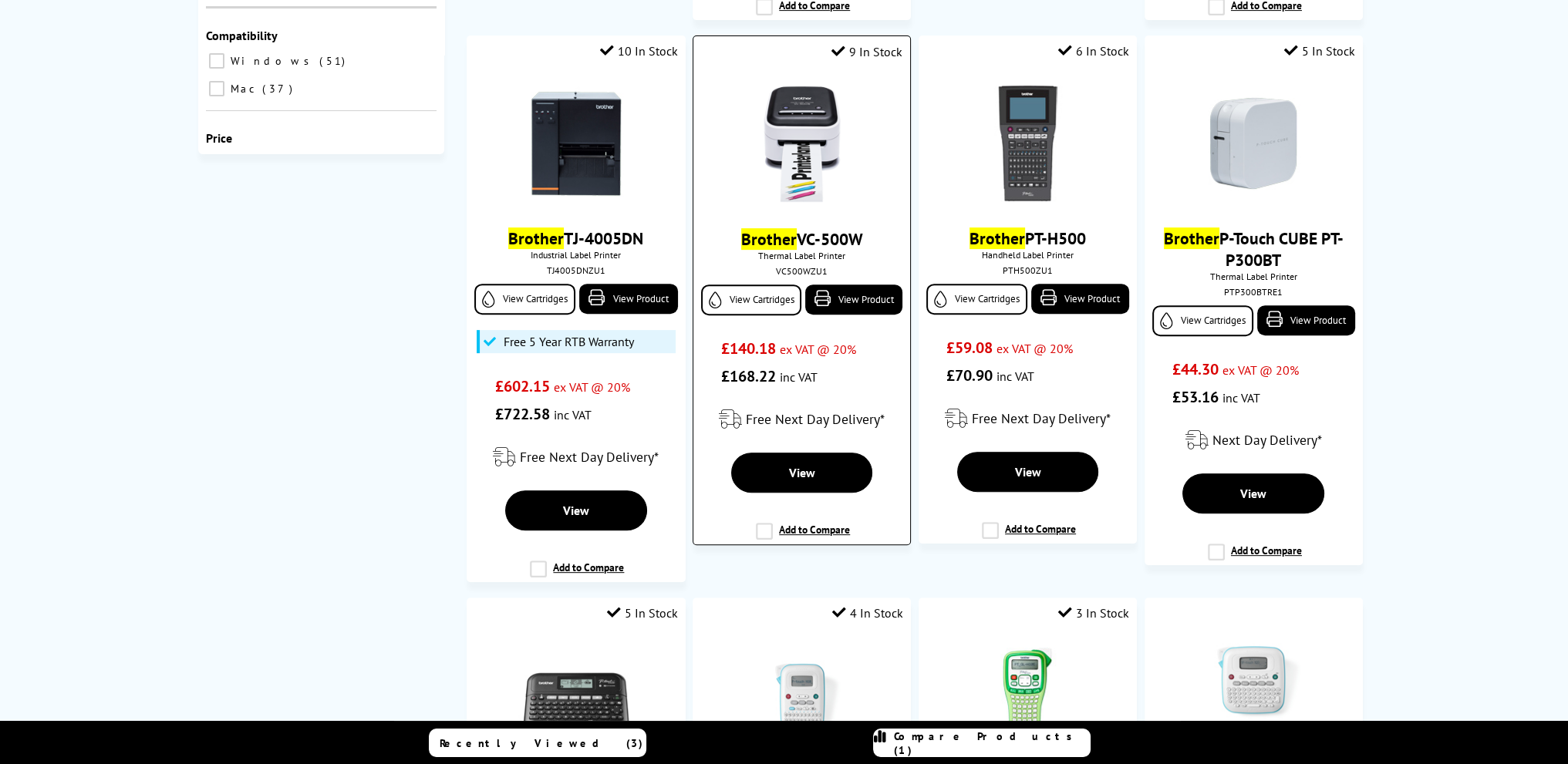
type input "brother label"
click at [768, 532] on label "Add to Compare" at bounding box center [802, 537] width 94 height 29
click at [0, 0] on input "Add to Compare" at bounding box center [0, 0] width 0 height 0
click at [991, 746] on span "Compare Products (2)" at bounding box center [991, 743] width 196 height 28
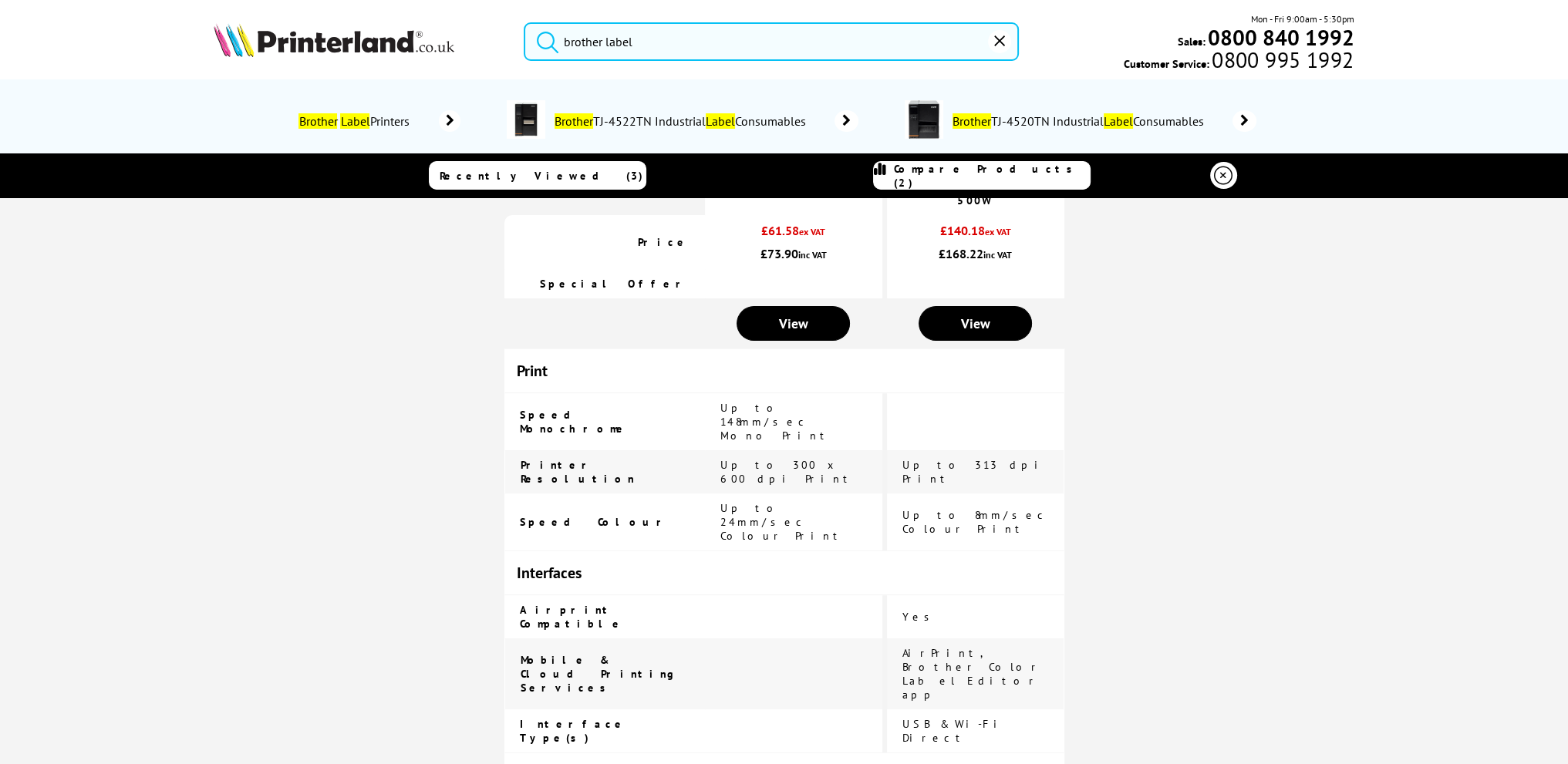
scroll to position [0, 0]
